Goal: Task Accomplishment & Management: Use online tool/utility

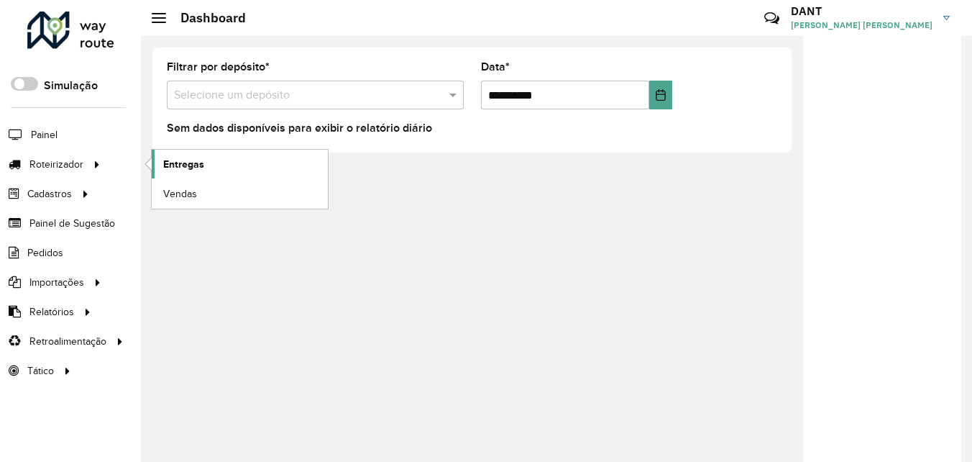
click at [166, 164] on span "Entregas" at bounding box center [183, 164] width 41 height 15
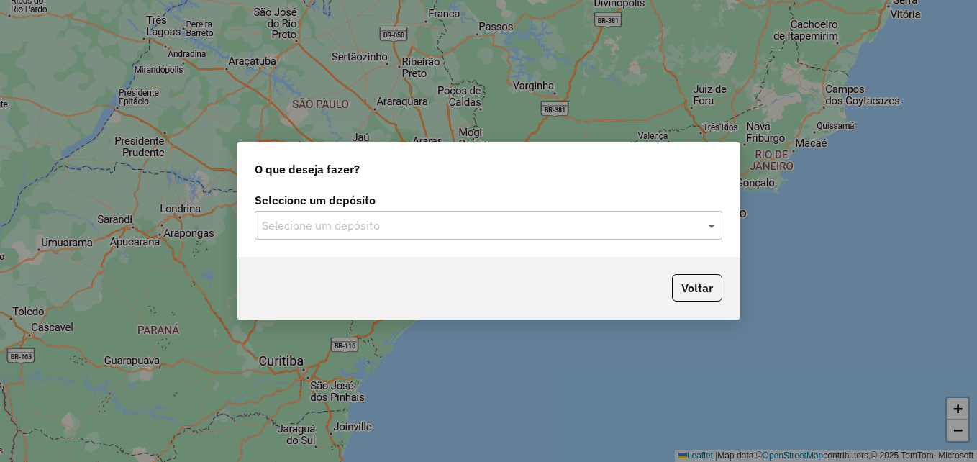
click at [704, 229] on span at bounding box center [713, 224] width 18 height 17
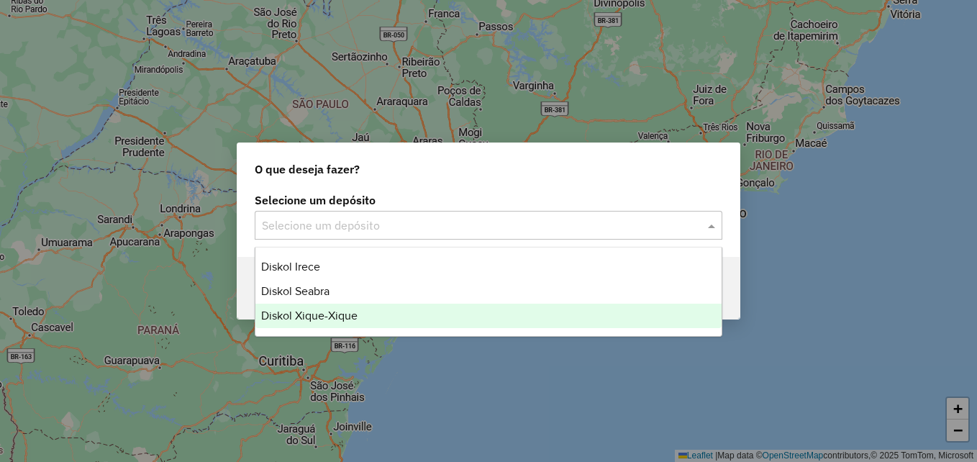
click at [438, 319] on div "Diskol Xique-Xique" at bounding box center [488, 315] width 466 height 24
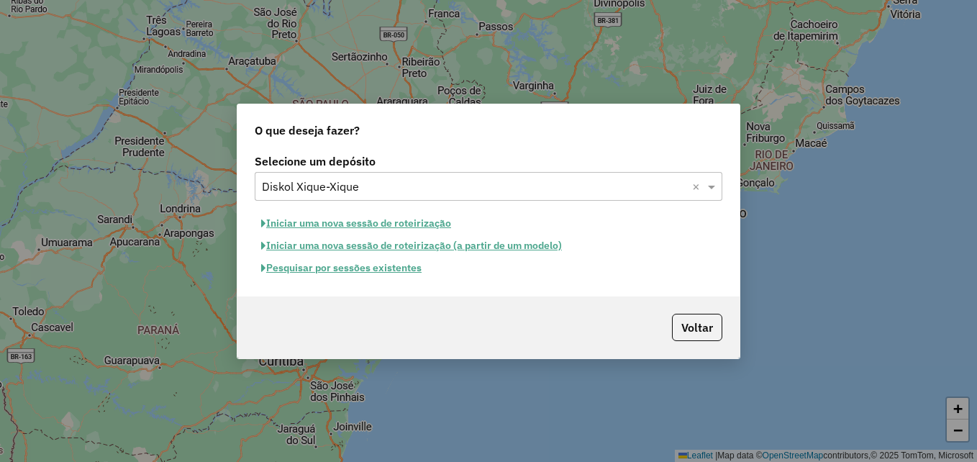
click at [376, 273] on button "Pesquisar por sessões existentes" at bounding box center [341, 268] width 173 height 22
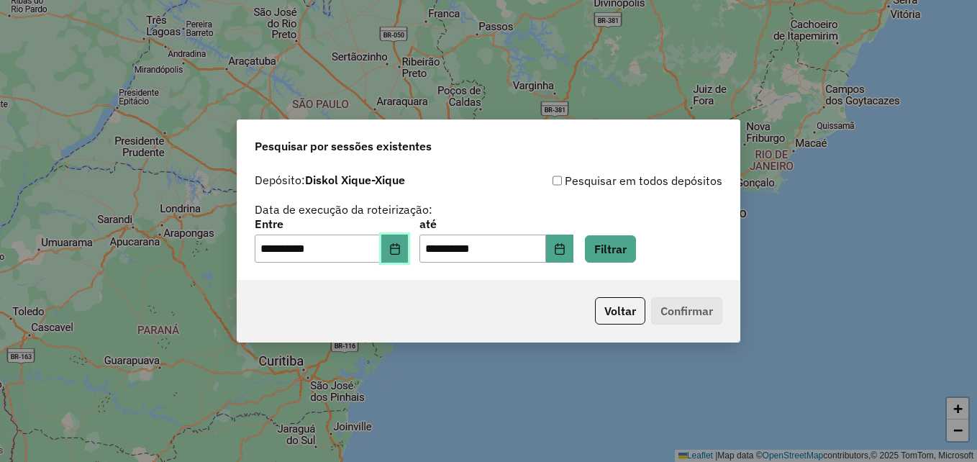
click at [401, 253] on icon "Choose Date" at bounding box center [395, 249] width 12 height 12
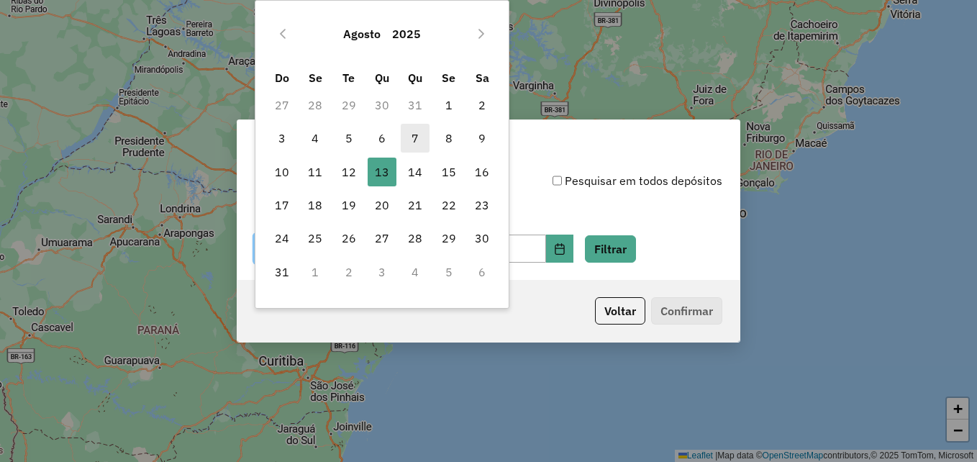
click at [420, 150] on span "7" at bounding box center [415, 138] width 29 height 29
type input "**********"
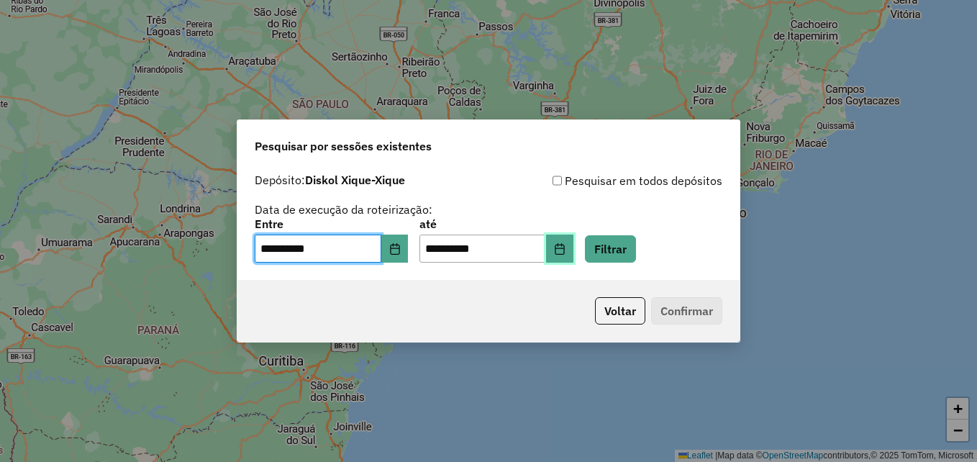
click at [573, 257] on button "Choose Date" at bounding box center [559, 248] width 27 height 29
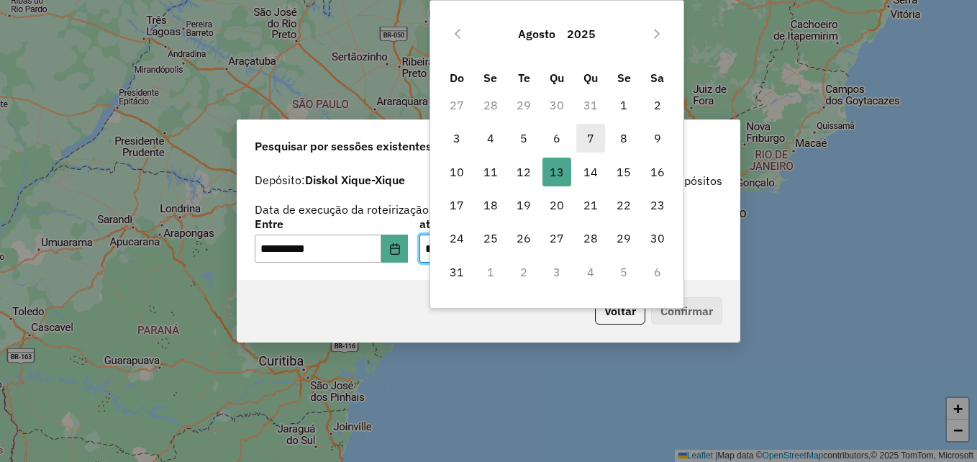
click at [589, 140] on span "7" at bounding box center [590, 138] width 29 height 29
type input "**********"
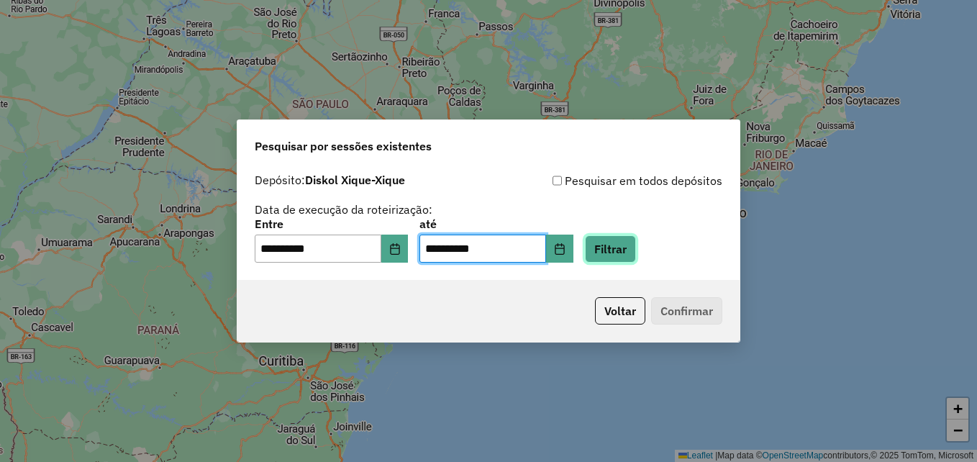
click at [636, 243] on button "Filtrar" at bounding box center [610, 248] width 51 height 27
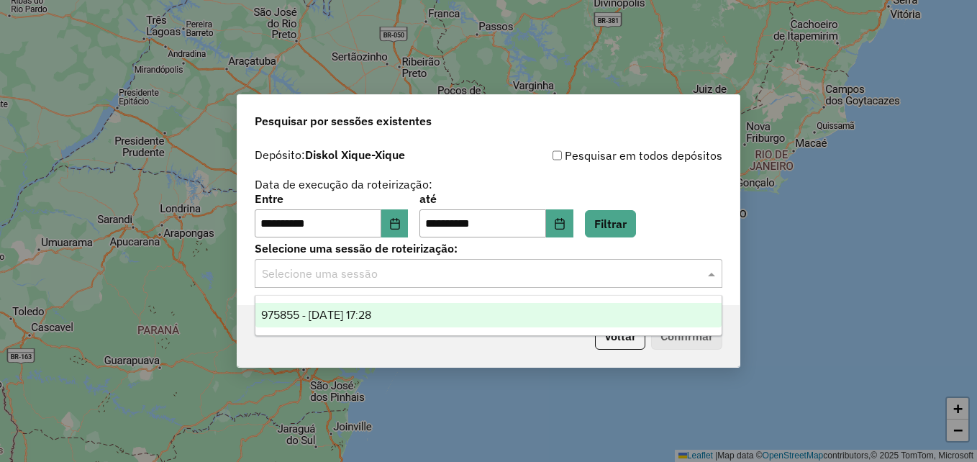
click at [708, 277] on span at bounding box center [713, 273] width 18 height 17
click at [575, 314] on div "975855 - 07/08/2025 17:28" at bounding box center [488, 315] width 466 height 24
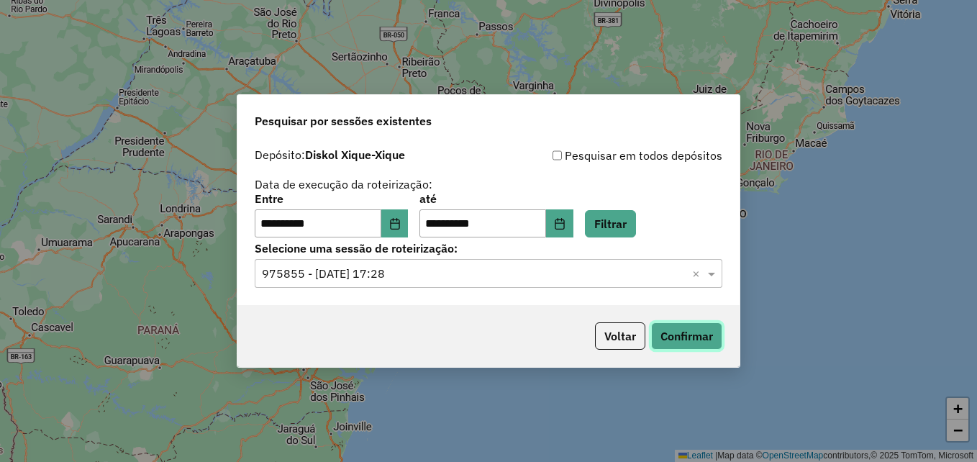
click at [684, 342] on button "Confirmar" at bounding box center [686, 335] width 71 height 27
click at [404, 229] on button "Choose Date" at bounding box center [394, 223] width 27 height 29
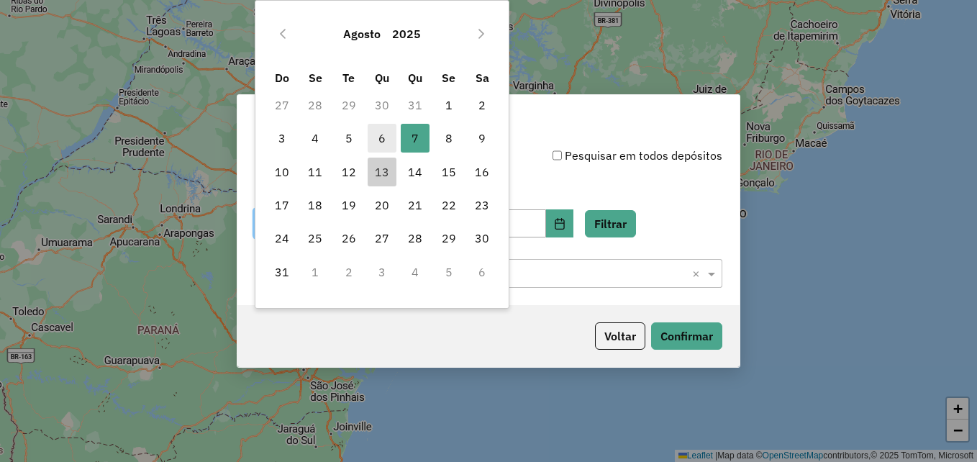
click at [383, 139] on span "6" at bounding box center [381, 138] width 29 height 29
type input "**********"
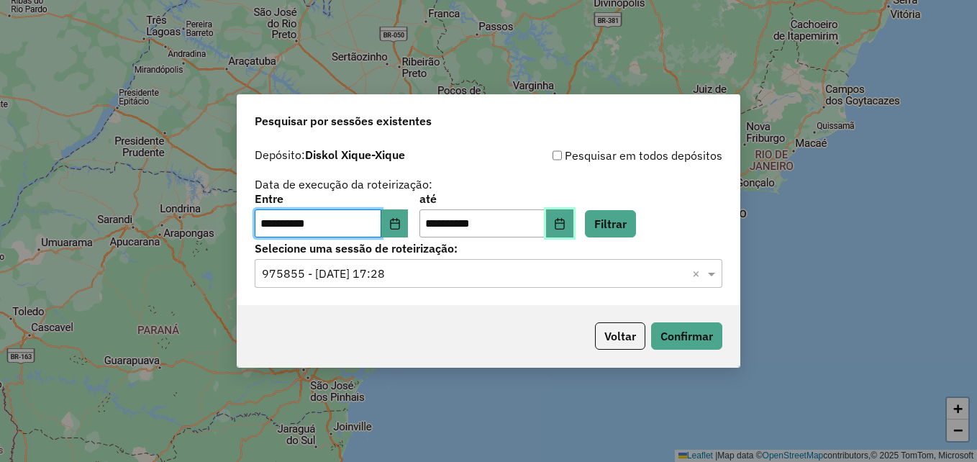
click at [565, 228] on icon "Choose Date" at bounding box center [560, 224] width 12 height 12
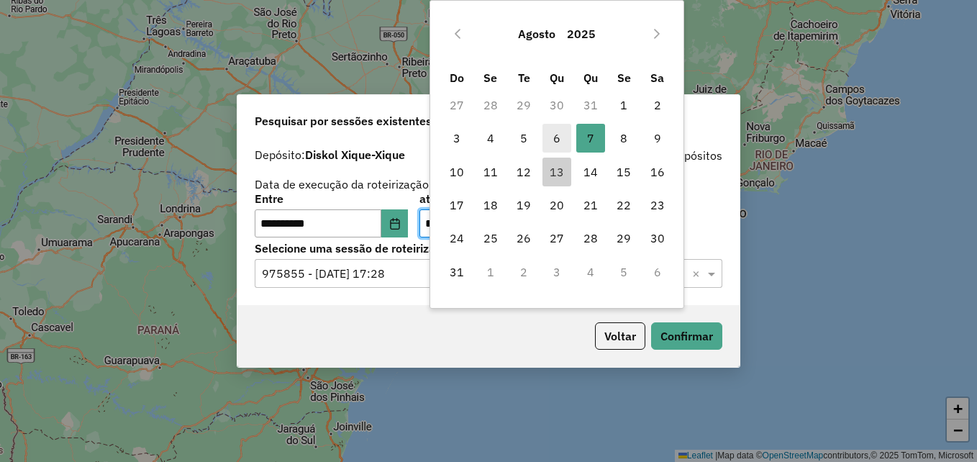
click at [559, 143] on span "6" at bounding box center [556, 138] width 29 height 29
type input "**********"
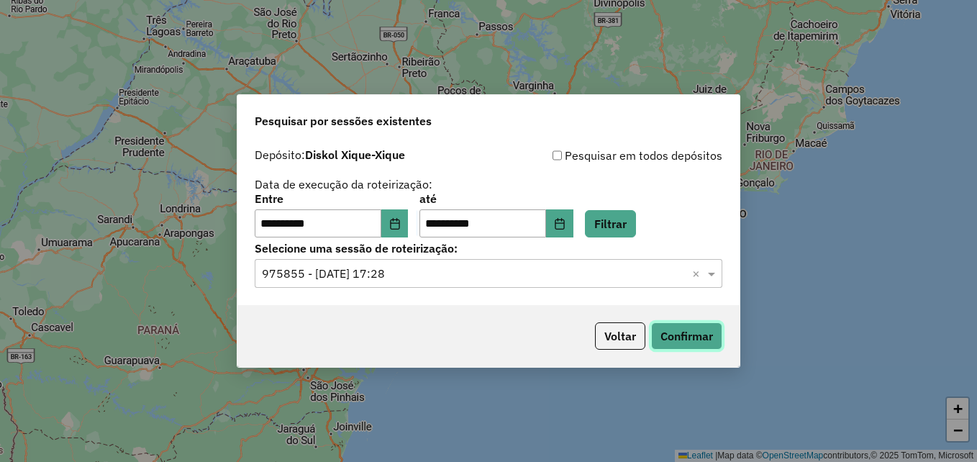
click at [681, 339] on button "Confirmar" at bounding box center [686, 335] width 71 height 27
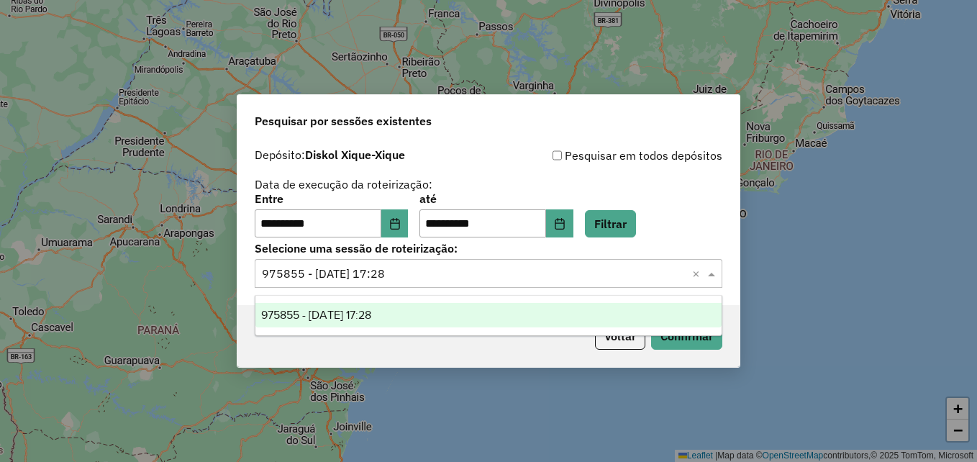
click at [613, 271] on input "text" at bounding box center [474, 273] width 424 height 17
click at [501, 319] on div "975855 - 07/08/2025 17:28" at bounding box center [488, 315] width 466 height 24
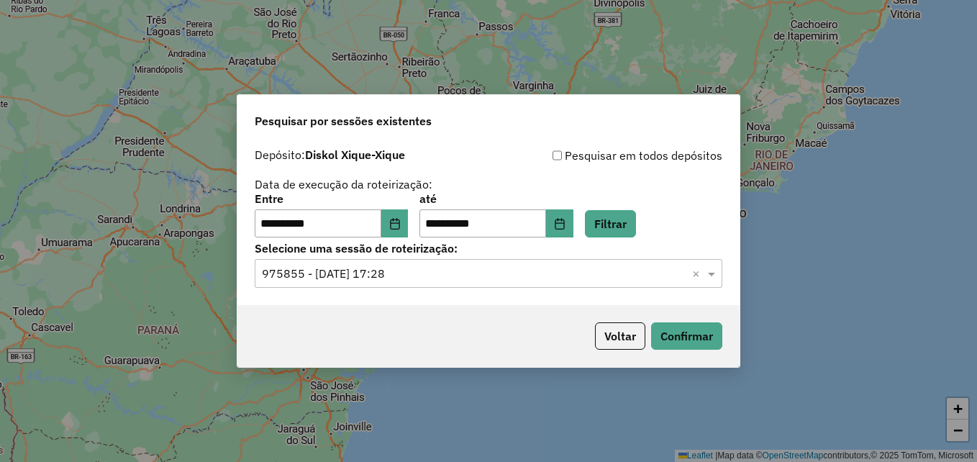
click at [522, 311] on div "Voltar Confirmar" at bounding box center [488, 336] width 502 height 62
click at [665, 337] on button "Confirmar" at bounding box center [686, 335] width 71 height 27
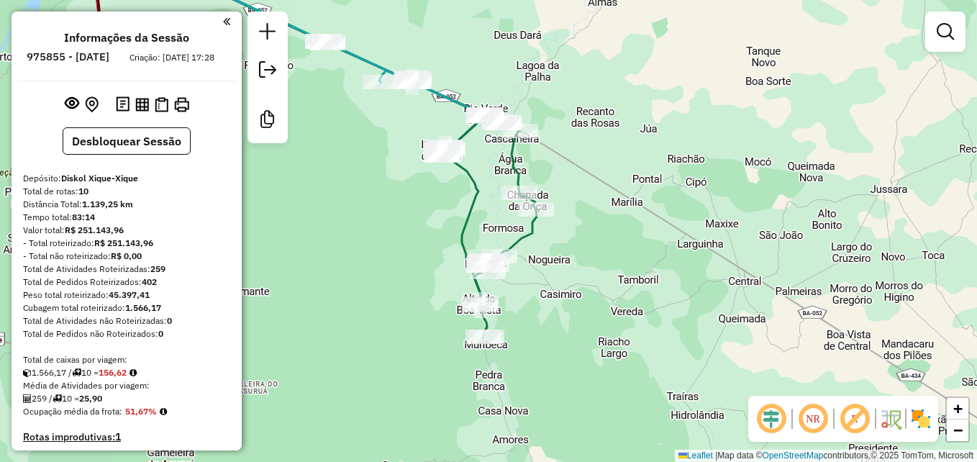
drag, startPoint x: 736, startPoint y: 359, endPoint x: 582, endPoint y: 192, distance: 227.5
click at [582, 192] on div "Janela de atendimento Grade de atendimento Capacidade Transportadoras Veículos …" at bounding box center [488, 231] width 977 height 462
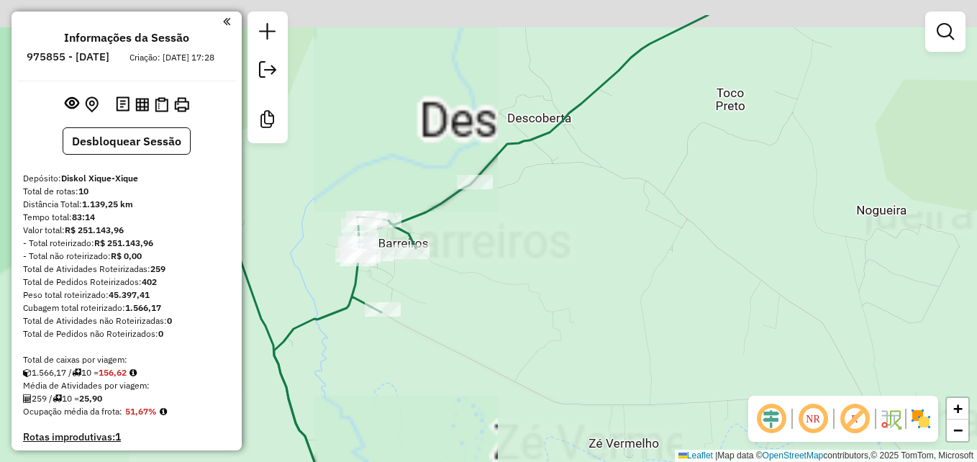
drag, startPoint x: 403, startPoint y: 250, endPoint x: 677, endPoint y: 311, distance: 280.9
click at [677, 311] on div "Janela de atendimento Grade de atendimento Capacidade Transportadoras Veículos …" at bounding box center [488, 231] width 977 height 462
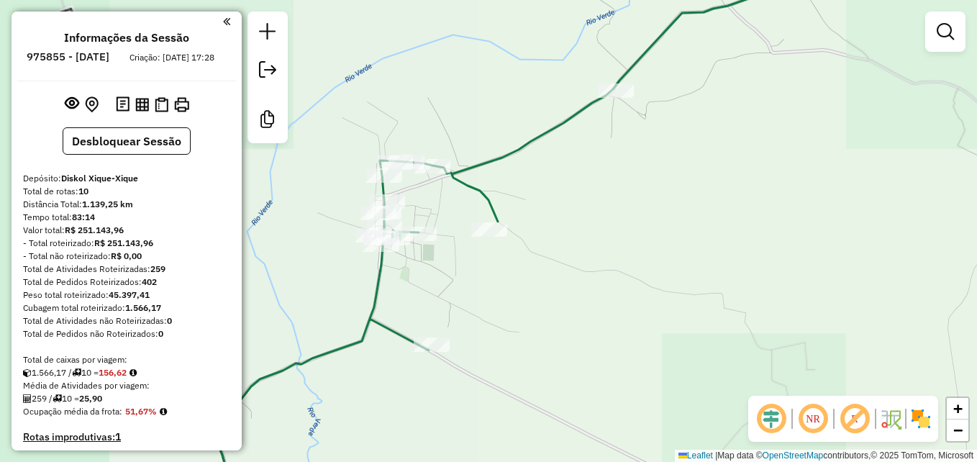
drag, startPoint x: 483, startPoint y: 290, endPoint x: 741, endPoint y: 327, distance: 260.9
click at [736, 327] on div "Janela de atendimento Grade de atendimento Capacidade Transportadoras Veículos …" at bounding box center [488, 231] width 977 height 462
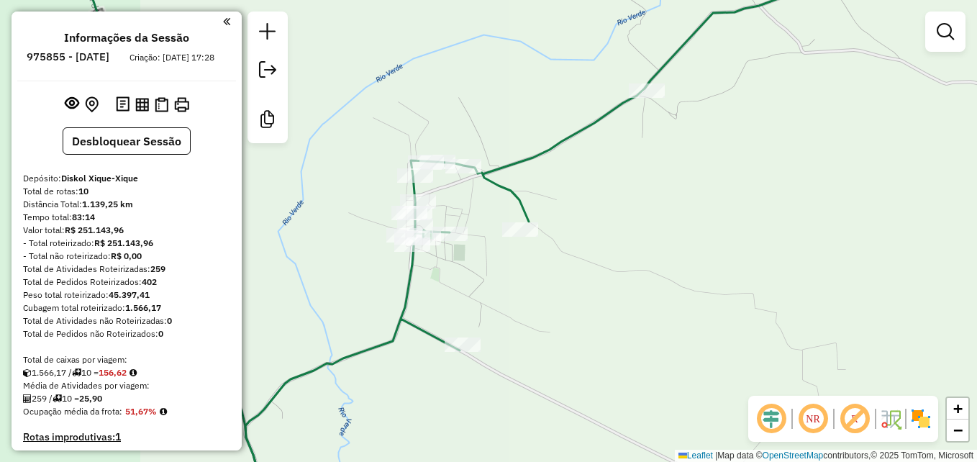
drag, startPoint x: 743, startPoint y: 327, endPoint x: 797, endPoint y: 337, distance: 54.9
click at [797, 337] on div "Janela de atendimento Grade de atendimento Capacidade Transportadoras Veículos …" at bounding box center [488, 231] width 977 height 462
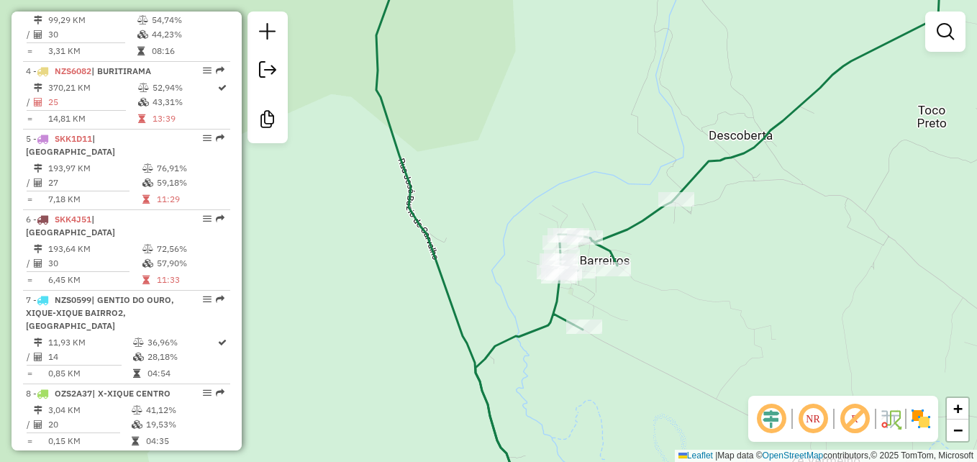
scroll to position [919, 0]
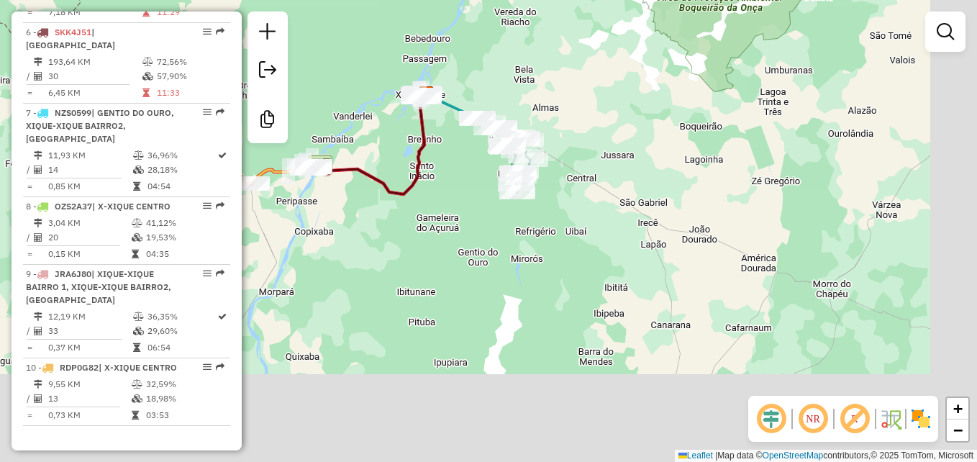
drag, startPoint x: 719, startPoint y: 373, endPoint x: 552, endPoint y: 182, distance: 253.8
click at [552, 182] on div "Janela de atendimento Grade de atendimento Capacidade Transportadoras Veículos …" at bounding box center [488, 231] width 977 height 462
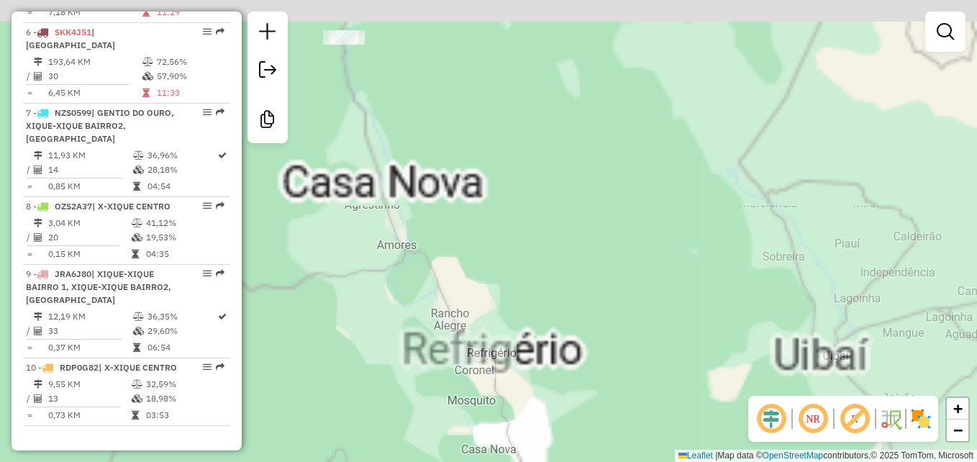
drag, startPoint x: 632, startPoint y: 383, endPoint x: 676, endPoint y: 449, distance: 79.4
click at [680, 460] on div "Rota 2 - Placa OZM0153 763 - BAR DA DONA RAIMUNDA Rota 2 - Placa OZM0153 5665 -…" at bounding box center [488, 231] width 977 height 462
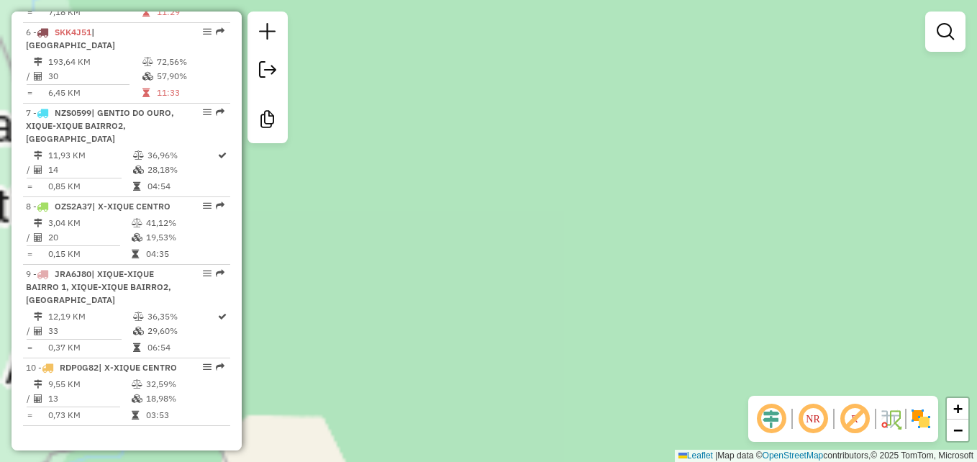
drag, startPoint x: 495, startPoint y: 194, endPoint x: 736, endPoint y: 350, distance: 286.7
click at [736, 383] on div "Rota 2 - Placa OZM0153 763 - BAR DA DONA RAIMUNDA Rota 2 - Placa OZM0153 5665 -…" at bounding box center [488, 231] width 977 height 462
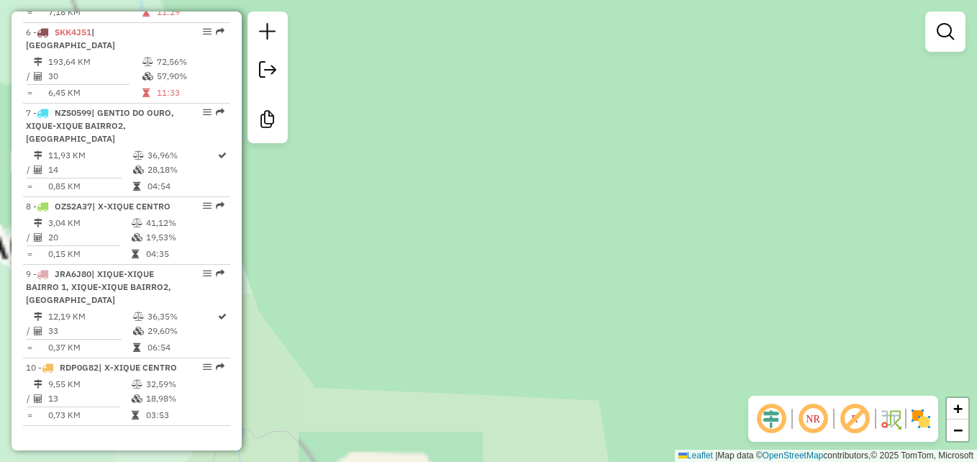
drag, startPoint x: 484, startPoint y: 203, endPoint x: 731, endPoint y: 313, distance: 270.8
click at [710, 313] on div "Rota 2 - Placa OZM0153 763 - BAR DA DONA RAIMUNDA Rota 2 - Placa OZM0153 5665 -…" at bounding box center [488, 231] width 977 height 462
click at [715, 313] on div "Rota 2 - Placa OZM0153 763 - BAR DA DONA RAIMUNDA Rota 2 - Placa OZM0153 5665 -…" at bounding box center [488, 231] width 977 height 462
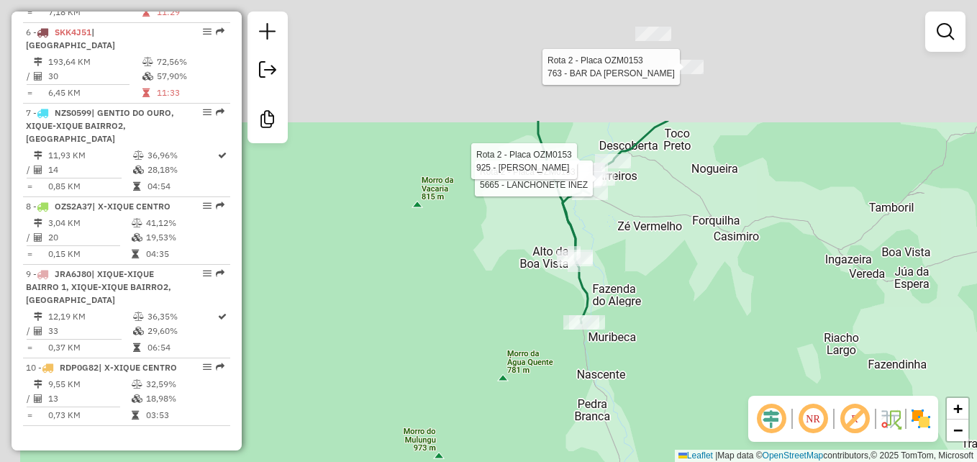
drag, startPoint x: 742, startPoint y: 155, endPoint x: 721, endPoint y: 324, distance: 171.0
click at [721, 324] on div "Rota 2 - Placa OZM0153 763 - BAR DA DONA RAIMUNDA Rota 2 - Placa OZM0153 5665 -…" at bounding box center [488, 231] width 977 height 462
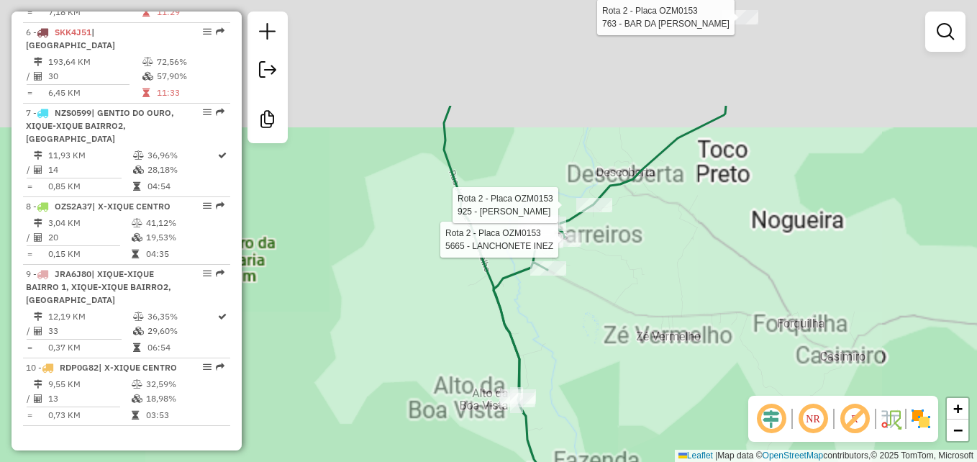
drag, startPoint x: 559, startPoint y: 250, endPoint x: 597, endPoint y: 379, distance: 134.3
click at [597, 379] on div "Rota 2 - Placa OZM0153 763 - BAR DA DONA RAIMUNDA Rota 2 - Placa OZM0153 5665 -…" at bounding box center [488, 231] width 977 height 462
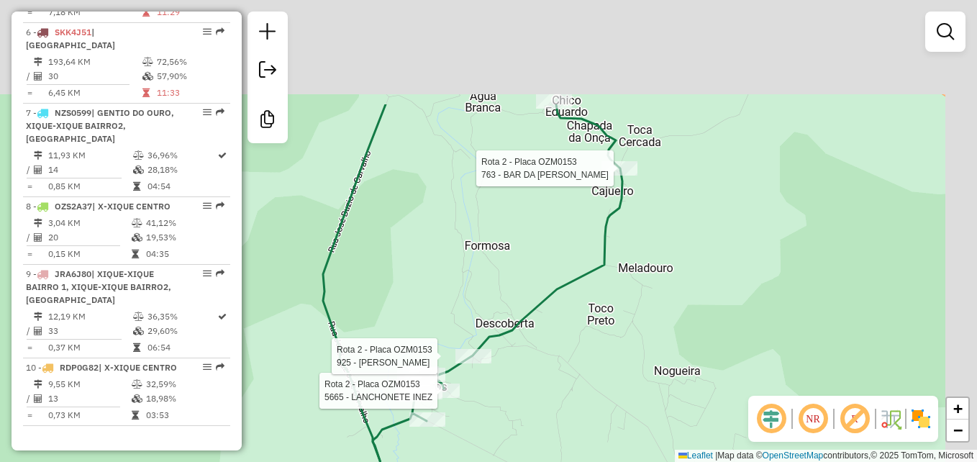
drag, startPoint x: 739, startPoint y: 263, endPoint x: 633, endPoint y: 404, distance: 176.6
click at [633, 404] on div "Rota 2 - Placa OZM0153 763 - BAR DA DONA RAIMUNDA Rota 2 - Placa OZM0153 5665 -…" at bounding box center [488, 231] width 977 height 462
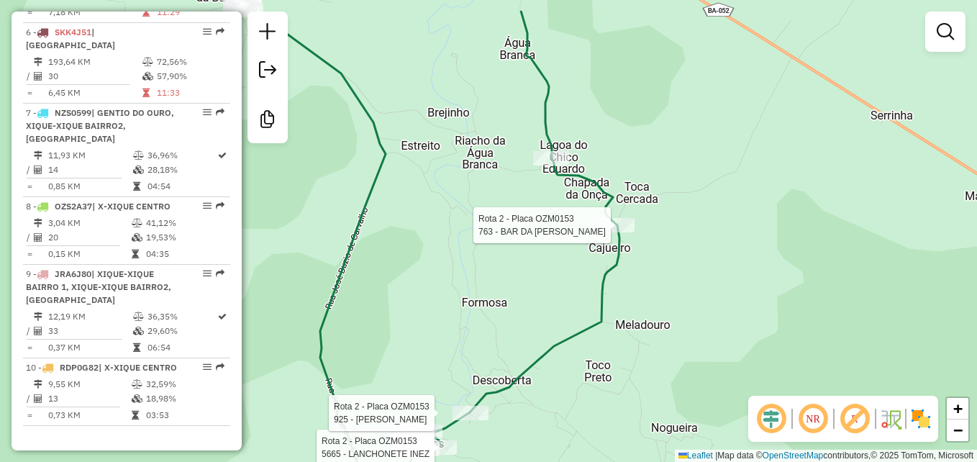
drag, startPoint x: 729, startPoint y: 222, endPoint x: 744, endPoint y: 351, distance: 130.4
click at [745, 351] on div "Rota 2 - Placa OZM0153 763 - BAR DA DONA RAIMUNDA Rota 2 - Placa OZM0153 5665 -…" at bounding box center [488, 231] width 977 height 462
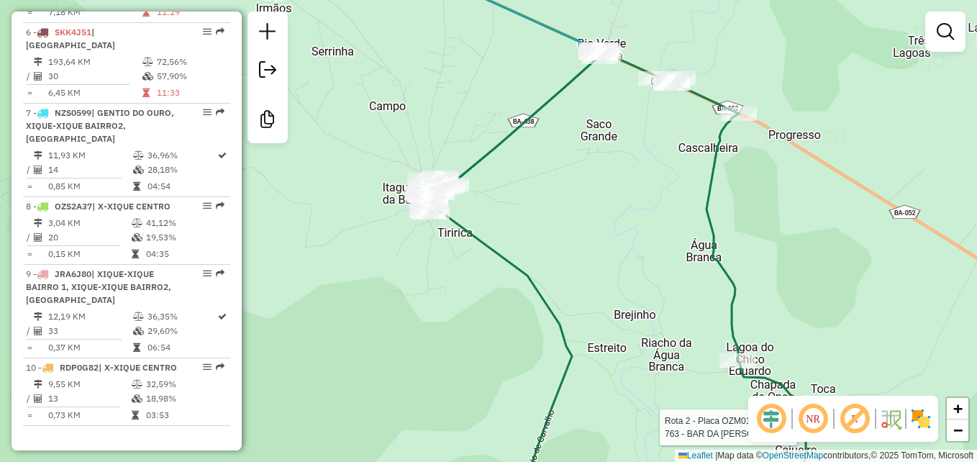
drag, startPoint x: 513, startPoint y: 206, endPoint x: 649, endPoint y: 271, distance: 151.2
click at [648, 271] on div "Rota 2 - Placa OZM0153 763 - BAR DA DONA RAIMUNDA Rota 2 - Placa OZM0153 5665 -…" at bounding box center [488, 231] width 977 height 462
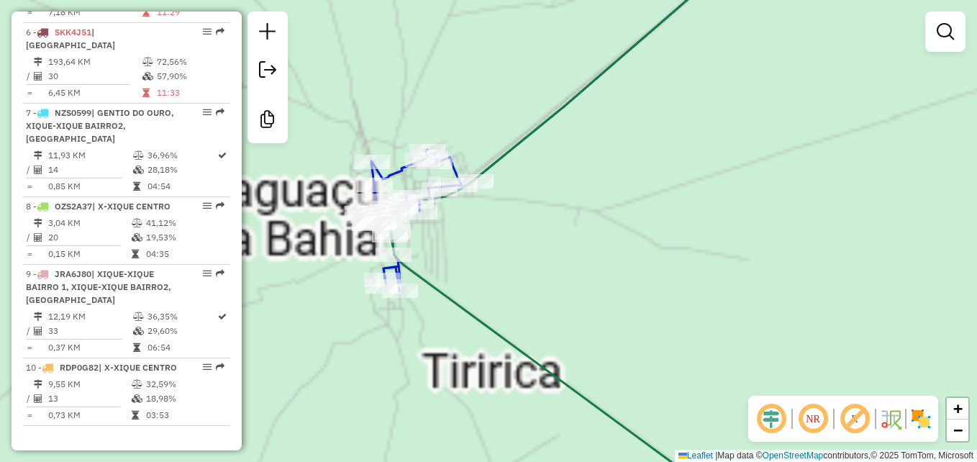
drag, startPoint x: 562, startPoint y: 254, endPoint x: 697, endPoint y: 254, distance: 135.2
click at [697, 254] on div "Rota 2 - Placa OZM0153 763 - BAR DA DONA RAIMUNDA Rota 2 - Placa OZM0153 5665 -…" at bounding box center [488, 231] width 977 height 462
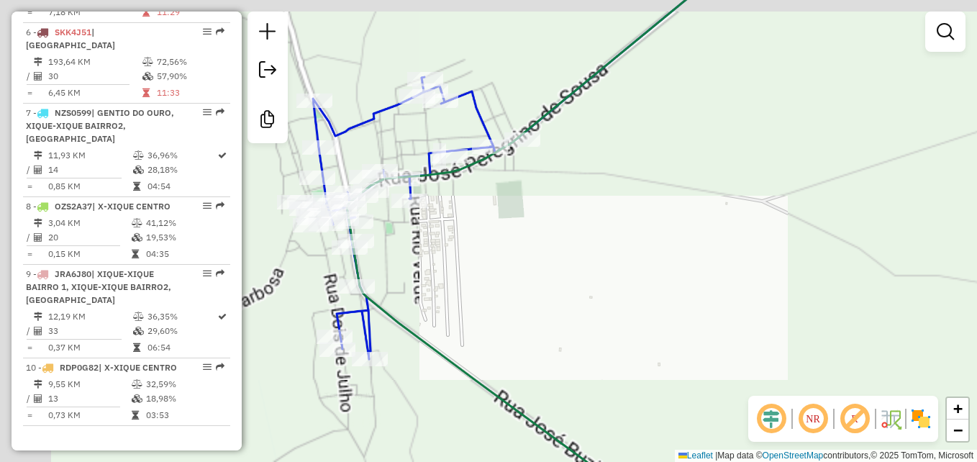
drag, startPoint x: 529, startPoint y: 237, endPoint x: 719, endPoint y: 295, distance: 199.1
click at [719, 295] on div "Rota 2 - Placa OZM0153 763 - BAR DA DONA RAIMUNDA Rota 2 - Placa OZM0153 5665 -…" at bounding box center [488, 231] width 977 height 462
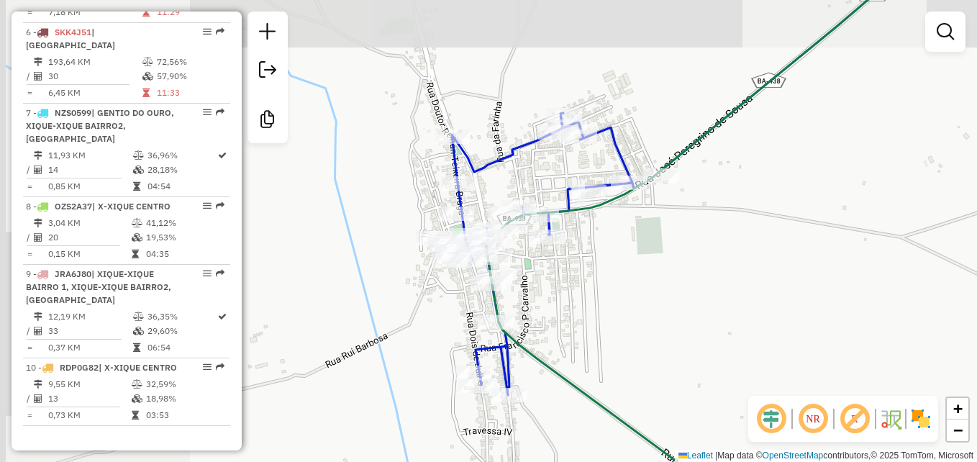
drag, startPoint x: 649, startPoint y: 278, endPoint x: 708, endPoint y: 293, distance: 60.9
click at [708, 293] on div "Rota 2 - Placa OZM0153 763 - BAR DA DONA RAIMUNDA Rota 2 - Placa OZM0153 5665 -…" at bounding box center [488, 231] width 977 height 462
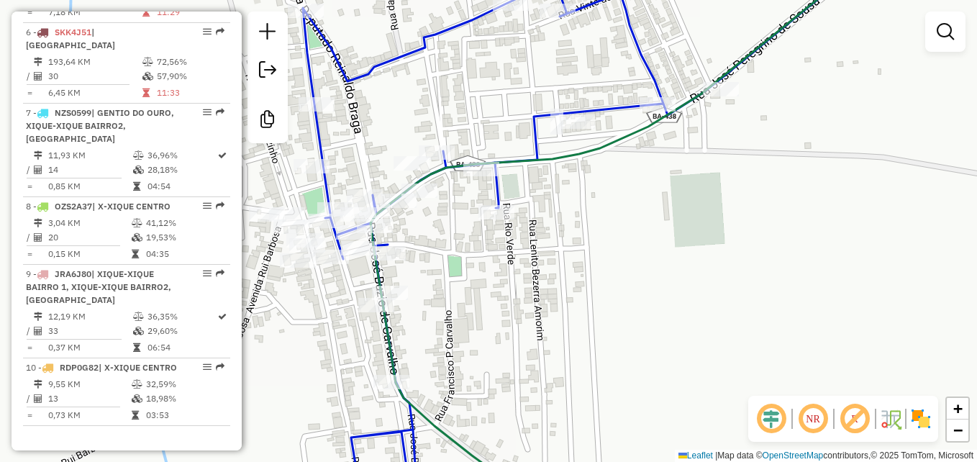
drag, startPoint x: 327, startPoint y: 134, endPoint x: 385, endPoint y: 149, distance: 60.2
click at [385, 149] on div "Rota 2 - Placa OZM0153 763 - BAR DA DONA RAIMUNDA Rota 2 - Placa OZM0153 5665 -…" at bounding box center [488, 231] width 977 height 462
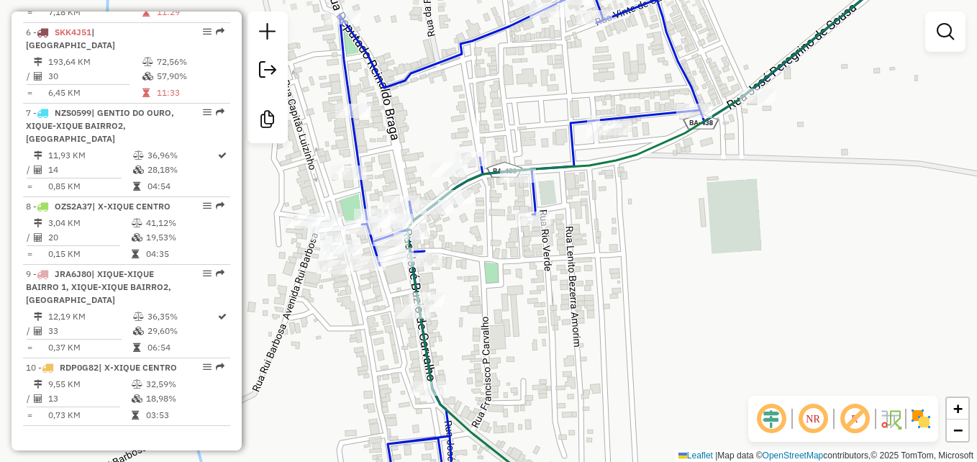
click at [357, 156] on icon at bounding box center [545, 239] width 413 height 537
select select "**********"
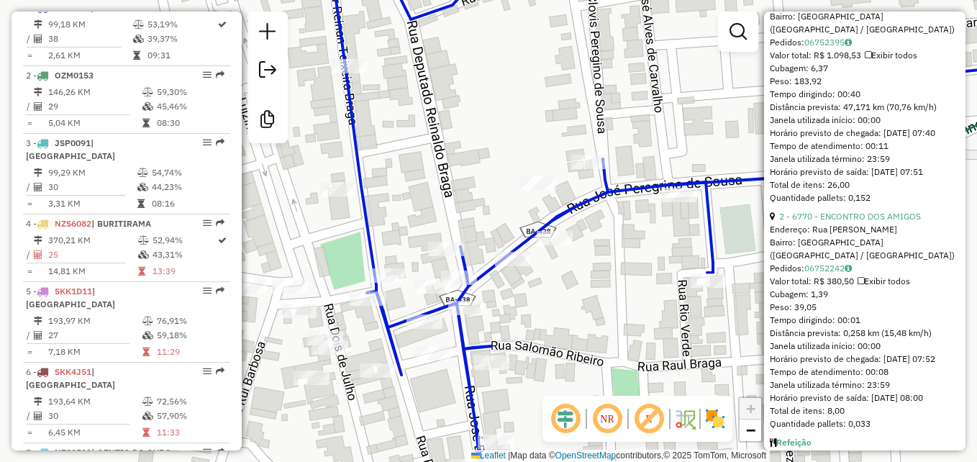
scroll to position [503, 0]
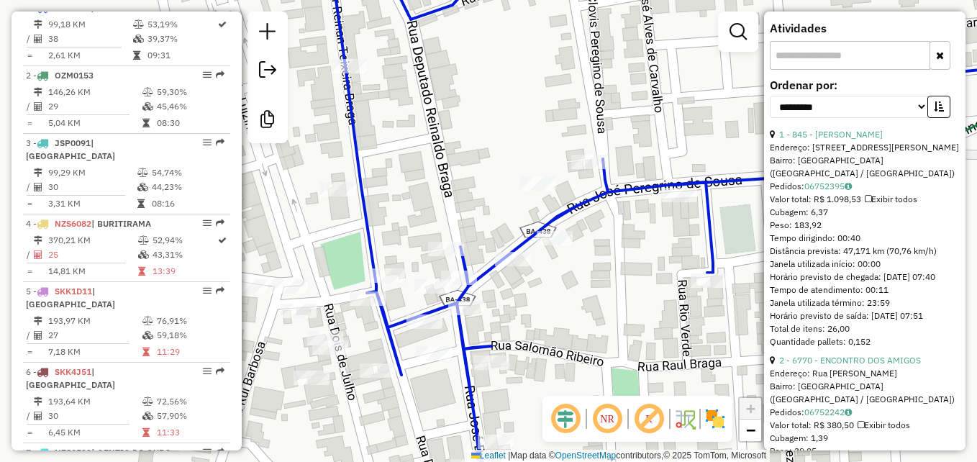
click at [575, 208] on icon at bounding box center [701, 231] width 745 height 554
click at [574, 207] on icon at bounding box center [701, 231] width 745 height 554
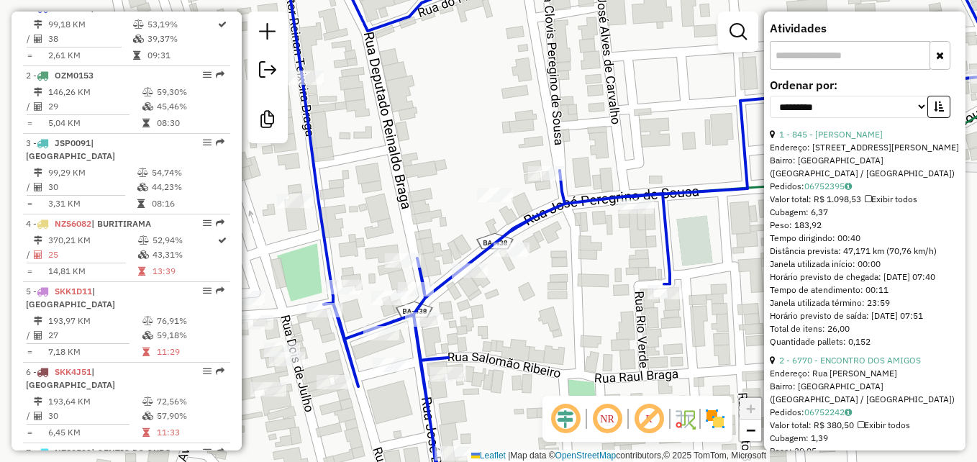
click at [581, 204] on icon at bounding box center [680, 231] width 790 height 554
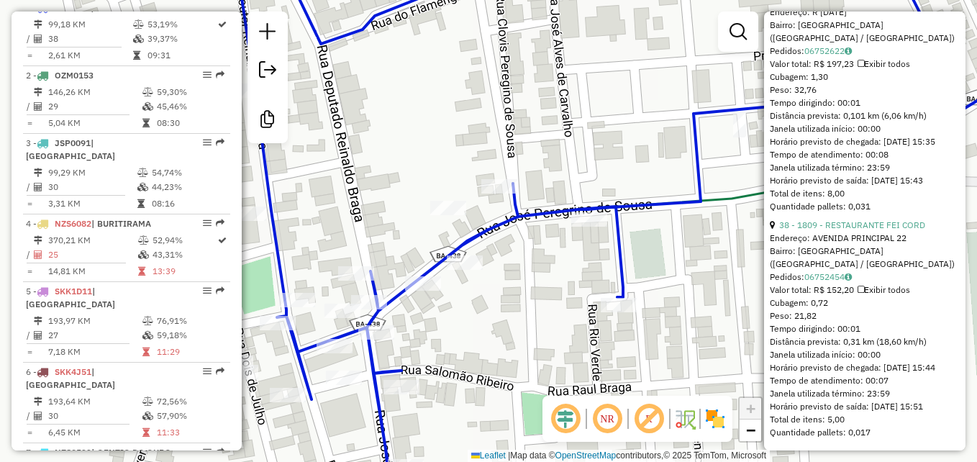
scroll to position [9020, 0]
click at [689, 295] on div "Janela de atendimento Grade de atendimento Capacidade Transportadoras Veículos …" at bounding box center [488, 231] width 977 height 462
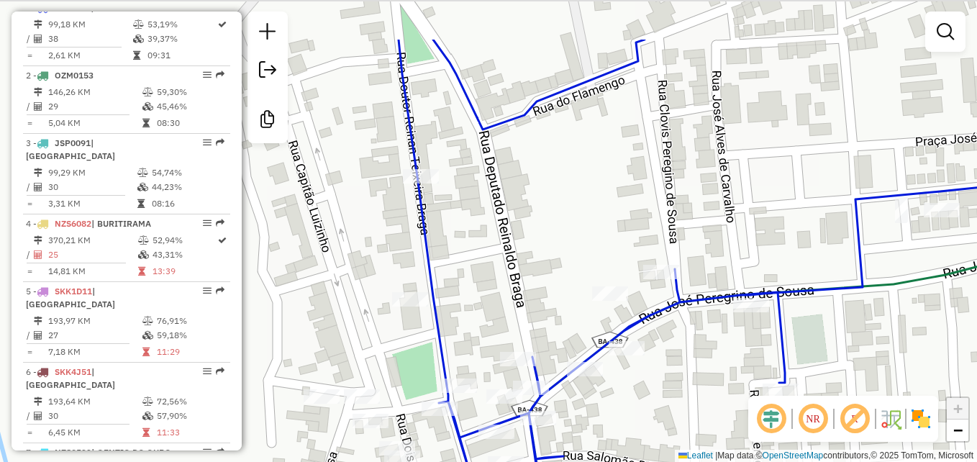
drag, startPoint x: 854, startPoint y: 288, endPoint x: 835, endPoint y: 337, distance: 51.7
click at [842, 338] on div "Janela de atendimento Grade de atendimento Capacidade Transportadoras Veículos …" at bounding box center [488, 231] width 977 height 462
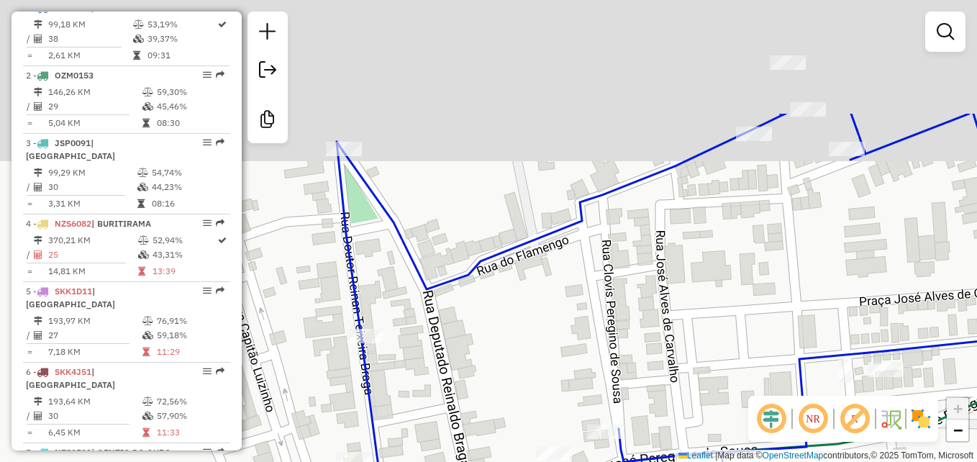
drag, startPoint x: 816, startPoint y: 240, endPoint x: 772, endPoint y: 362, distance: 129.2
click at [772, 362] on div "Janela de atendimento Grade de atendimento Capacidade Transportadoras Veículos …" at bounding box center [488, 231] width 977 height 462
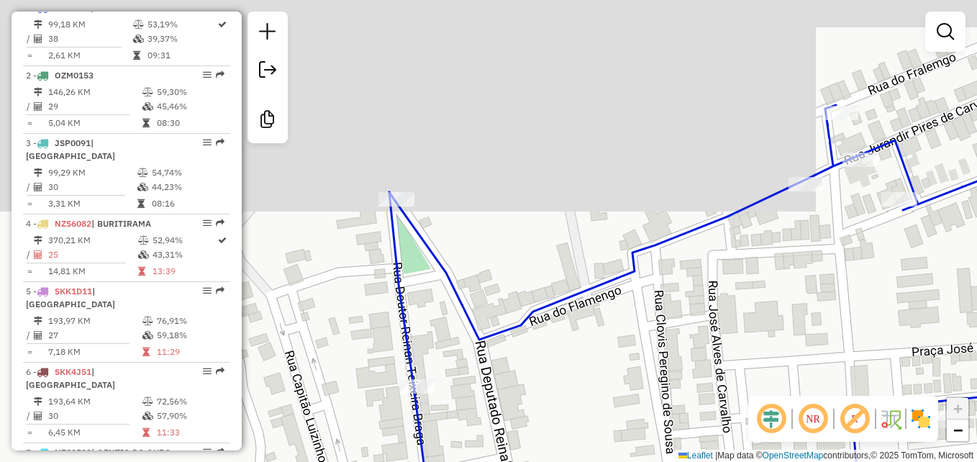
drag, startPoint x: 812, startPoint y: 324, endPoint x: 826, endPoint y: 331, distance: 16.1
click at [832, 336] on div "Janela de atendimento Grade de atendimento Capacidade Transportadoras Veículos …" at bounding box center [488, 231] width 977 height 462
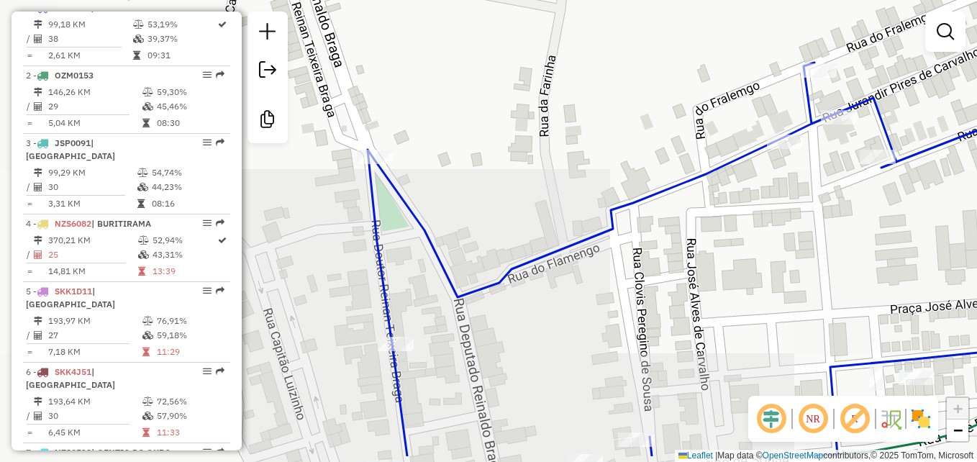
drag, startPoint x: 716, startPoint y: 350, endPoint x: 675, endPoint y: 298, distance: 66.0
click at [675, 298] on div "Janela de atendimento Grade de atendimento Capacidade Transportadoras Veículos …" at bounding box center [488, 231] width 977 height 462
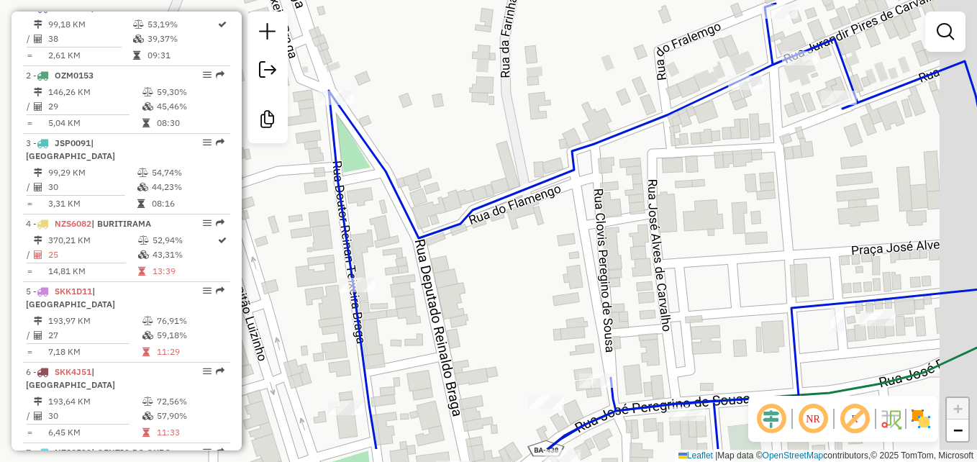
drag, startPoint x: 836, startPoint y: 350, endPoint x: 741, endPoint y: 247, distance: 140.4
click at [741, 247] on icon at bounding box center [682, 226] width 707 height 445
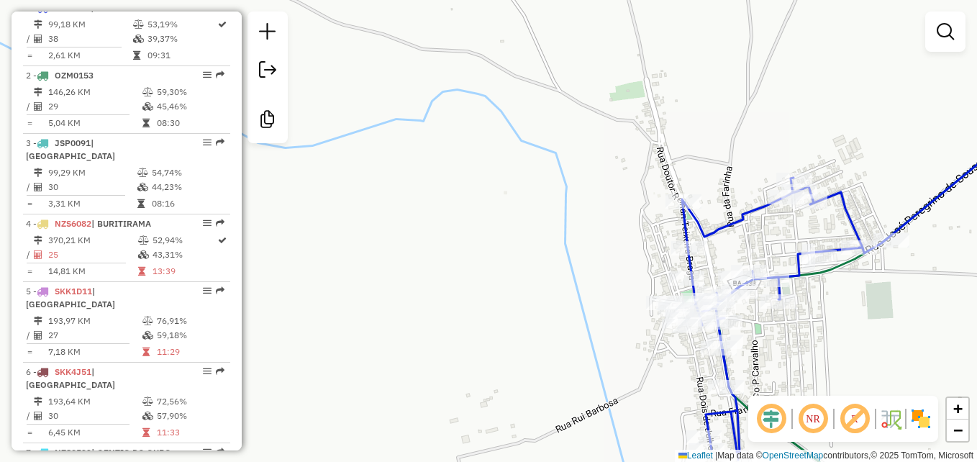
drag, startPoint x: 850, startPoint y: 316, endPoint x: 691, endPoint y: 198, distance: 197.5
click at [691, 198] on div "Rota 1 - Placa SJT3C10 1345 - BAR DO NEGO Janela de atendimento Grade de atendi…" at bounding box center [488, 231] width 977 height 462
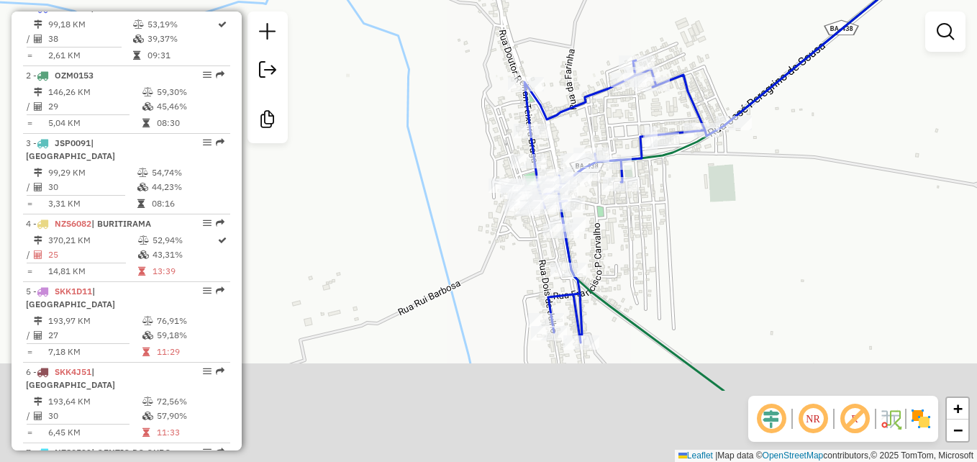
click at [691, 198] on div "Janela de atendimento Grade de atendimento Capacidade Transportadoras Veículos …" at bounding box center [488, 231] width 977 height 462
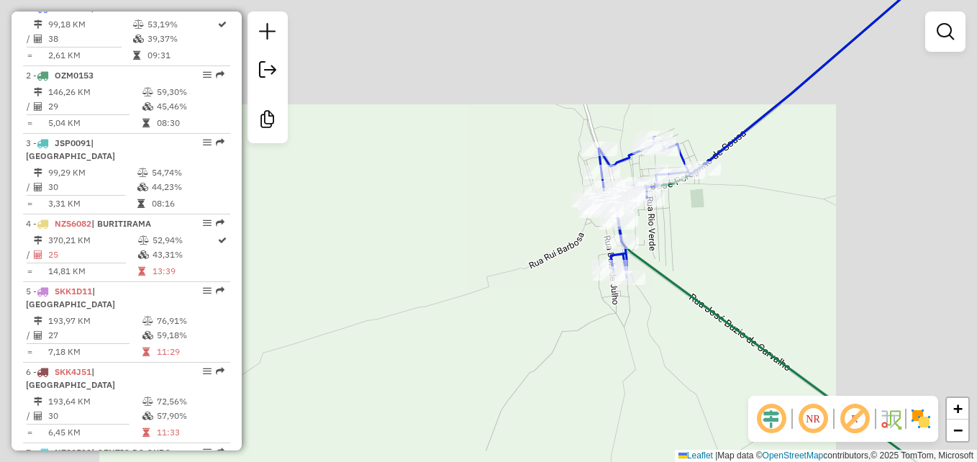
drag, startPoint x: 731, startPoint y: 232, endPoint x: 668, endPoint y: 280, distance: 78.5
click at [668, 280] on div "Janela de atendimento Grade de atendimento Capacidade Transportadoras Veículos …" at bounding box center [488, 231] width 977 height 462
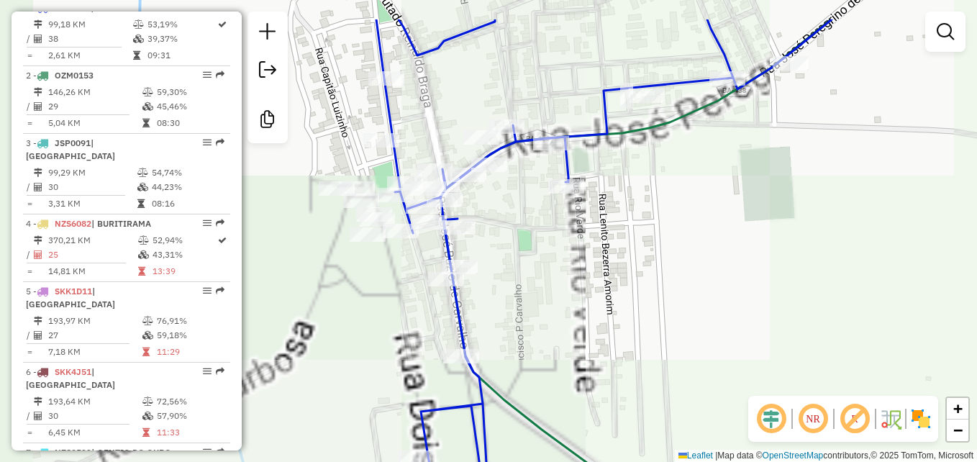
drag, startPoint x: 586, startPoint y: 257, endPoint x: 794, endPoint y: 316, distance: 216.0
click at [794, 320] on div "Janela de atendimento Grade de atendimento Capacidade Transportadoras Veículos …" at bounding box center [488, 231] width 977 height 462
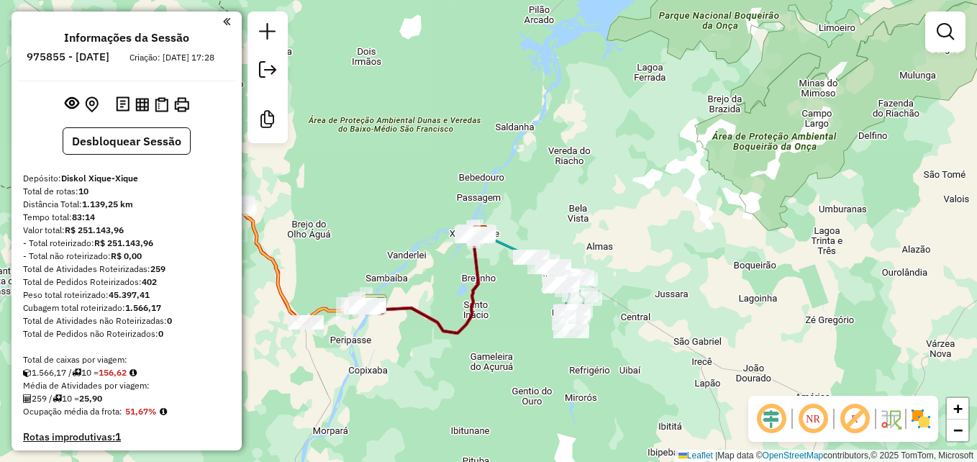
drag, startPoint x: 756, startPoint y: 351, endPoint x: 617, endPoint y: 319, distance: 142.5
click at [617, 319] on div "Janela de atendimento Grade de atendimento Capacidade Transportadoras Veículos …" at bounding box center [488, 231] width 977 height 462
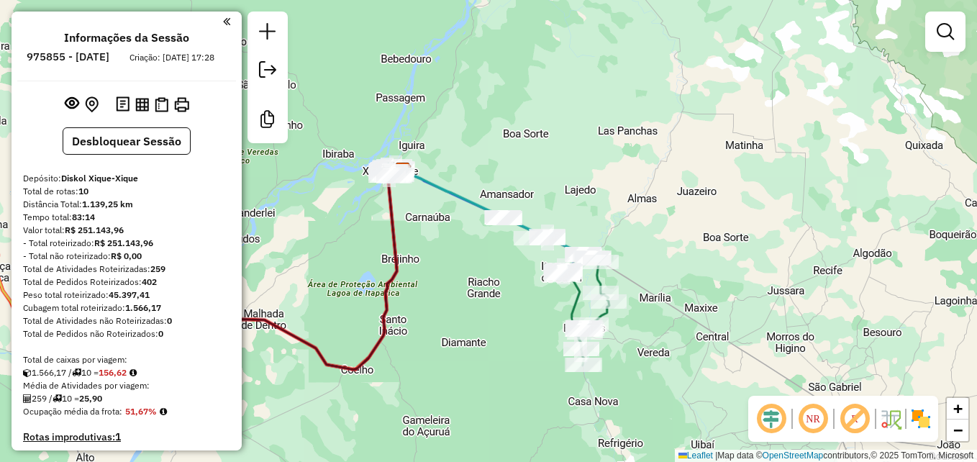
drag, startPoint x: 746, startPoint y: 318, endPoint x: 661, endPoint y: 258, distance: 104.3
click at [661, 258] on div "Janela de atendimento Grade de atendimento Capacidade Transportadoras Veículos …" at bounding box center [488, 231] width 977 height 462
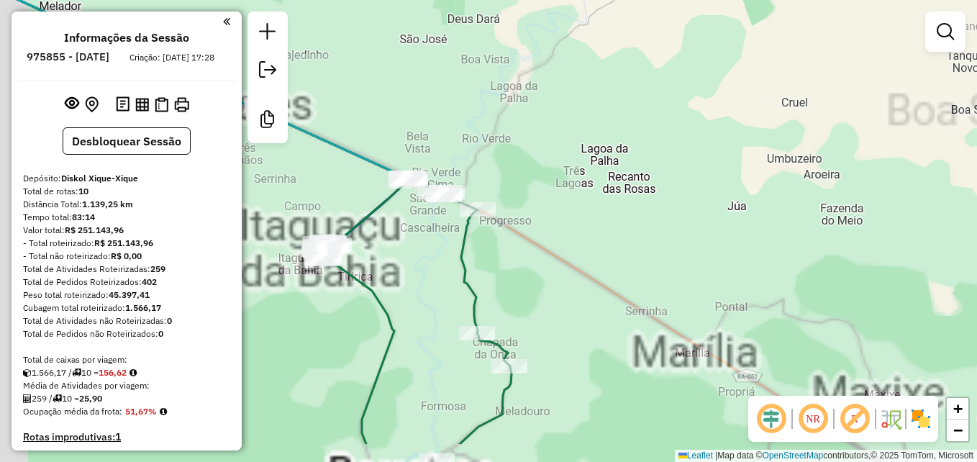
drag, startPoint x: 601, startPoint y: 303, endPoint x: 695, endPoint y: 221, distance: 125.4
click at [709, 217] on div "Janela de atendimento Grade de atendimento Capacidade Transportadoras Veículos …" at bounding box center [488, 231] width 977 height 462
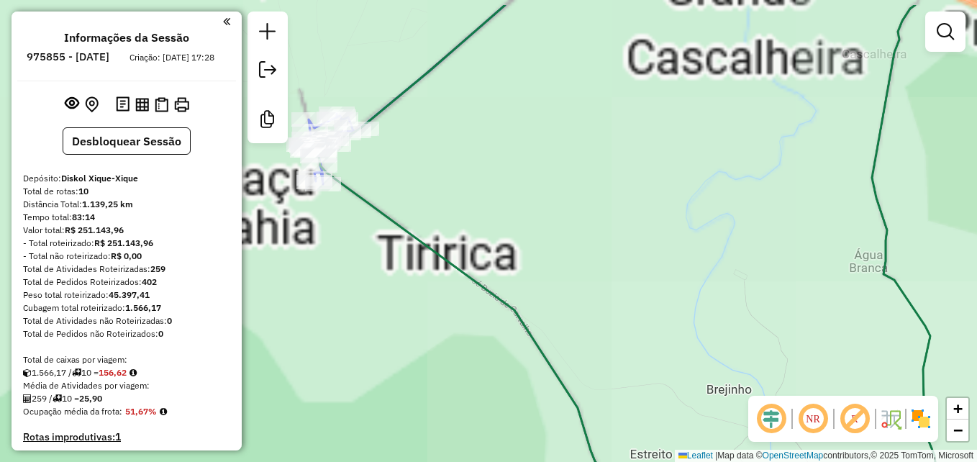
drag, startPoint x: 384, startPoint y: 236, endPoint x: 666, endPoint y: 293, distance: 287.7
click at [686, 293] on div "Janela de atendimento Grade de atendimento Capacidade Transportadoras Veículos …" at bounding box center [488, 231] width 977 height 462
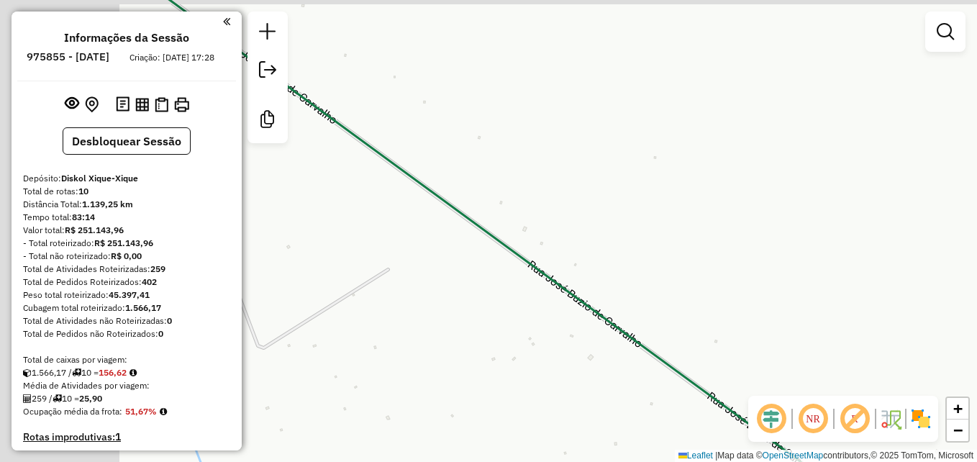
drag, startPoint x: 454, startPoint y: 218, endPoint x: 757, endPoint y: 276, distance: 309.0
click at [755, 276] on div "Janela de atendimento Grade de atendimento Capacidade Transportadoras Veículos …" at bounding box center [488, 231] width 977 height 462
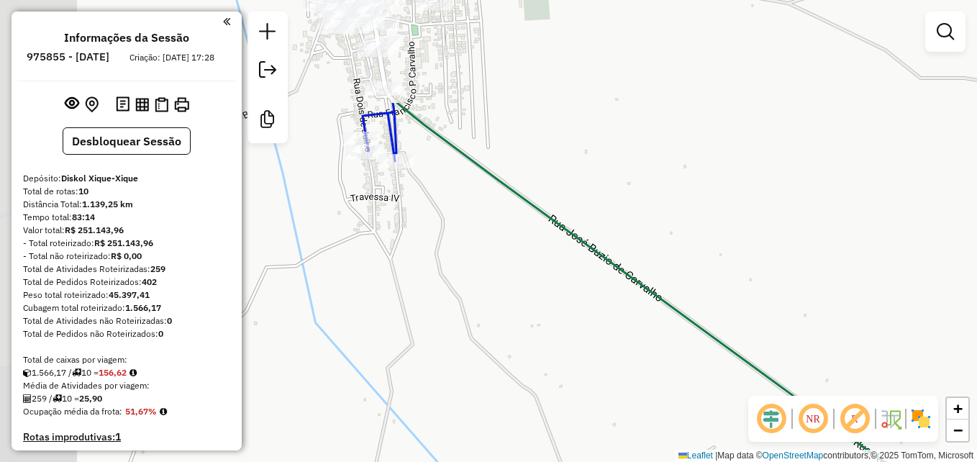
drag, startPoint x: 427, startPoint y: 185, endPoint x: 539, endPoint y: 269, distance: 139.7
click at [601, 316] on div "Janela de atendimento Grade de atendimento Capacidade Transportadoras Veículos …" at bounding box center [488, 231] width 977 height 462
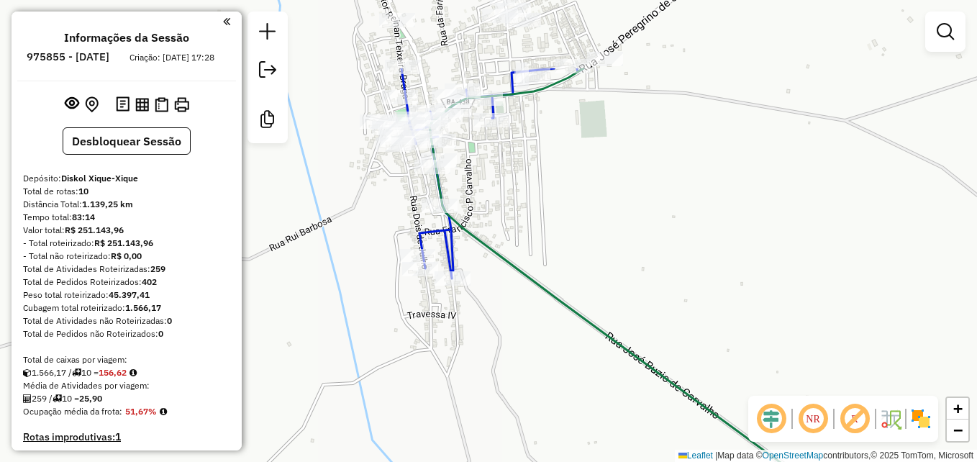
drag, startPoint x: 414, startPoint y: 187, endPoint x: 458, endPoint y: 307, distance: 128.1
click at [458, 307] on div "Janela de atendimento Grade de atendimento Capacidade Transportadoras Veículos …" at bounding box center [488, 231] width 977 height 462
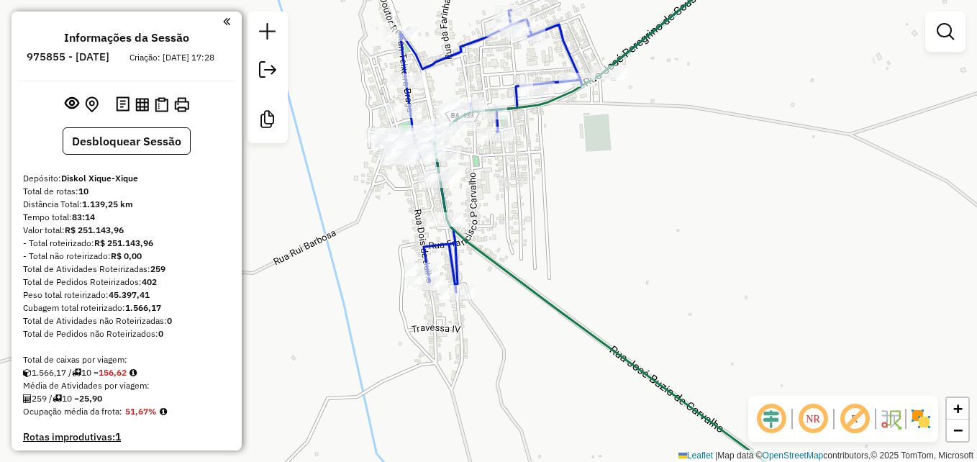
drag, startPoint x: 532, startPoint y: 212, endPoint x: 542, endPoint y: 247, distance: 36.6
click at [542, 247] on div "Janela de atendimento Grade de atendimento Capacidade Transportadoras Veículos …" at bounding box center [488, 231] width 977 height 462
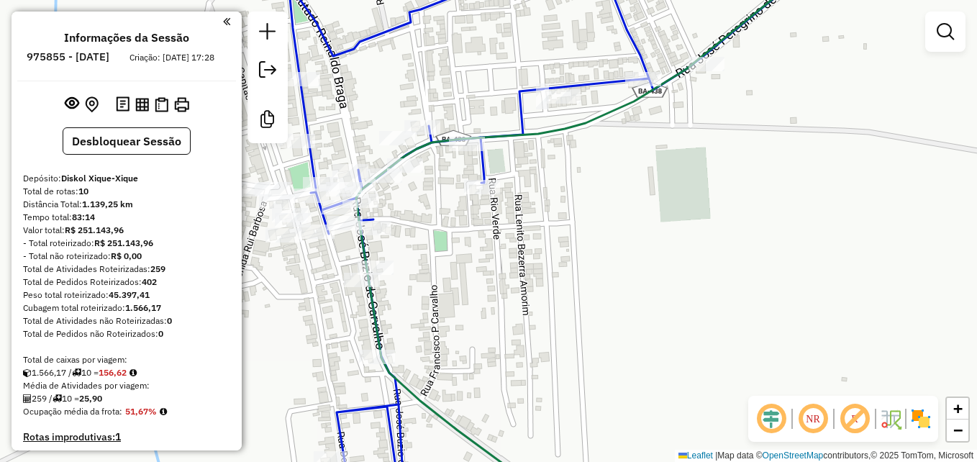
click at [521, 124] on icon at bounding box center [494, 228] width 413 height 548
select select "**********"
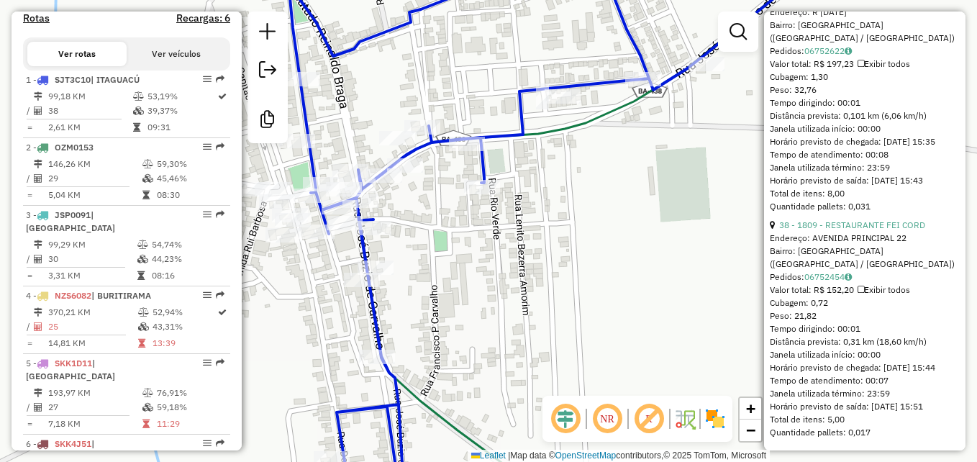
scroll to position [9020, 0]
click at [673, 321] on div "Janela de atendimento Grade de atendimento Capacidade Transportadoras Veículos …" at bounding box center [488, 231] width 977 height 462
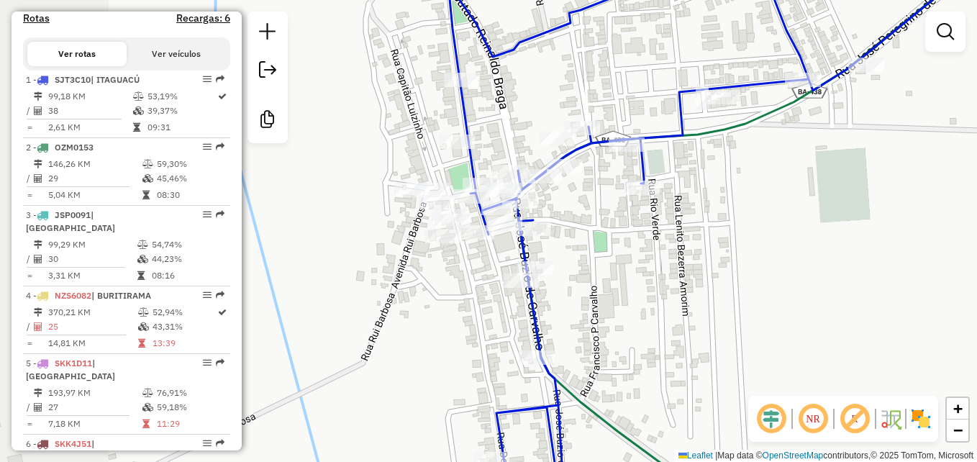
drag, startPoint x: 660, startPoint y: 309, endPoint x: 771, endPoint y: 297, distance: 111.3
click at [771, 297] on div "Janela de atendimento Grade de atendimento Capacidade Transportadoras Veículos …" at bounding box center [488, 231] width 977 height 462
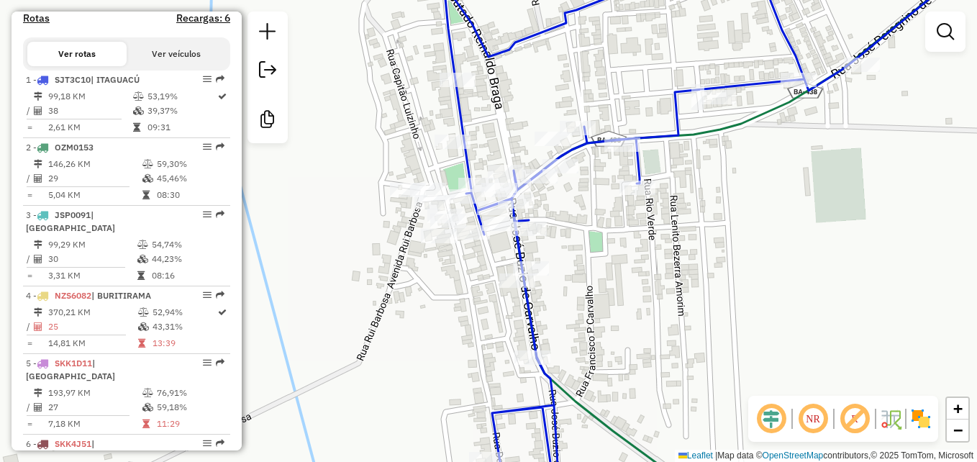
drag, startPoint x: 762, startPoint y: 337, endPoint x: 647, endPoint y: 285, distance: 126.5
click at [647, 285] on div "Janela de atendimento Grade de atendimento Capacidade Transportadoras Veículos …" at bounding box center [488, 231] width 977 height 462
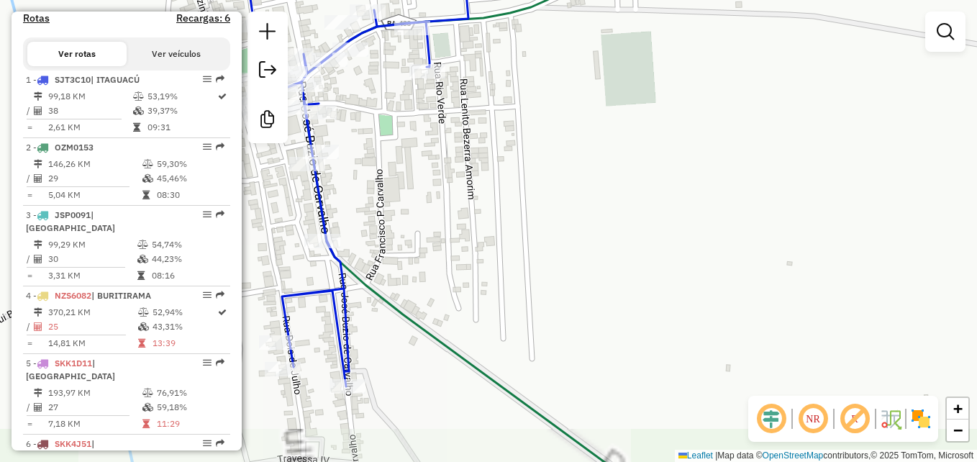
drag, startPoint x: 596, startPoint y: 265, endPoint x: 726, endPoint y: 337, distance: 148.7
click at [727, 337] on div "Janela de atendimento Grade de atendimento Capacidade Transportadoras Veículos …" at bounding box center [488, 231] width 977 height 462
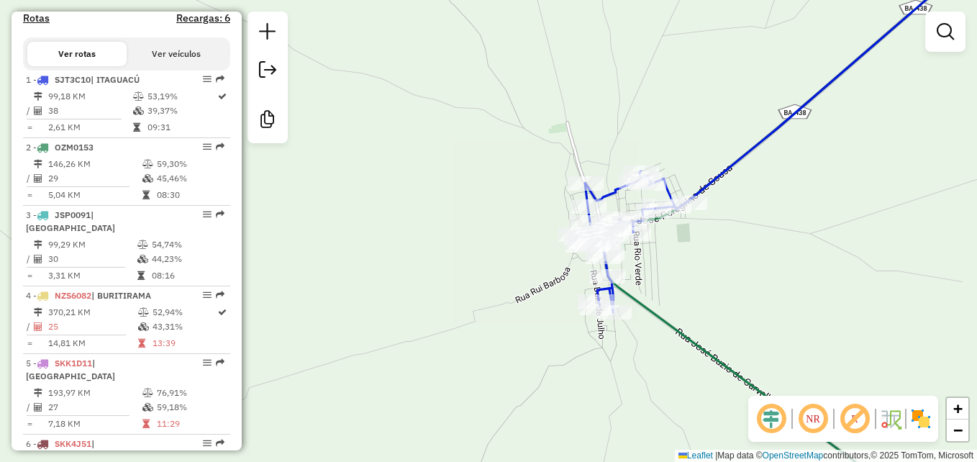
drag, startPoint x: 750, startPoint y: 305, endPoint x: 635, endPoint y: 317, distance: 115.7
click at [635, 317] on div "Janela de atendimento Grade de atendimento Capacidade Transportadoras Veículos …" at bounding box center [488, 231] width 977 height 462
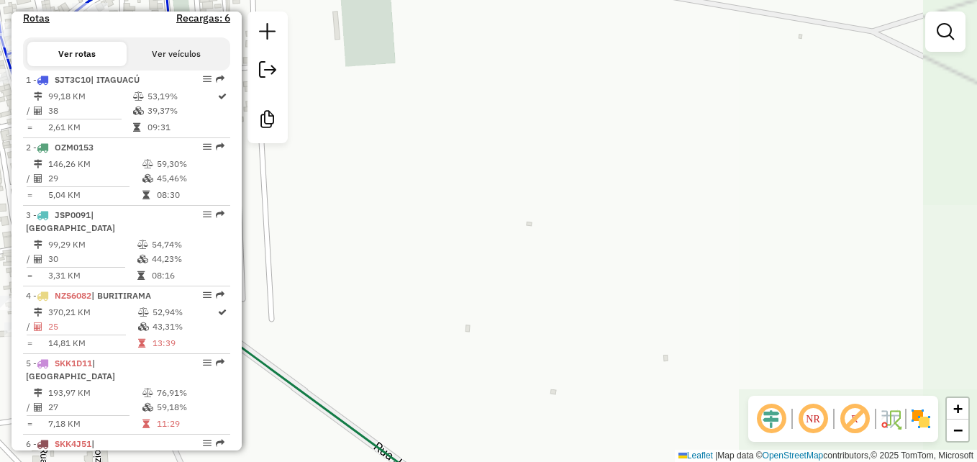
drag, startPoint x: 519, startPoint y: 259, endPoint x: 765, endPoint y: 290, distance: 247.9
click at [763, 293] on div "Janela de atendimento Grade de atendimento Capacidade Transportadoras Veículos …" at bounding box center [488, 231] width 977 height 462
click at [765, 291] on div "Janela de atendimento Grade de atendimento Capacidade Transportadoras Veículos …" at bounding box center [488, 231] width 977 height 462
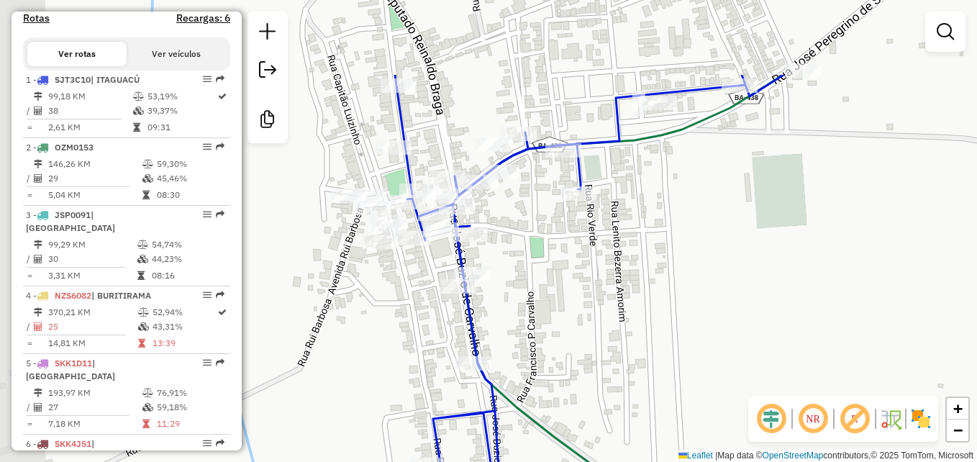
drag, startPoint x: 552, startPoint y: 186, endPoint x: 650, endPoint y: 268, distance: 128.2
click at [697, 302] on div "Janela de atendimento Grade de atendimento Capacidade Transportadoras Veículos …" at bounding box center [488, 231] width 977 height 462
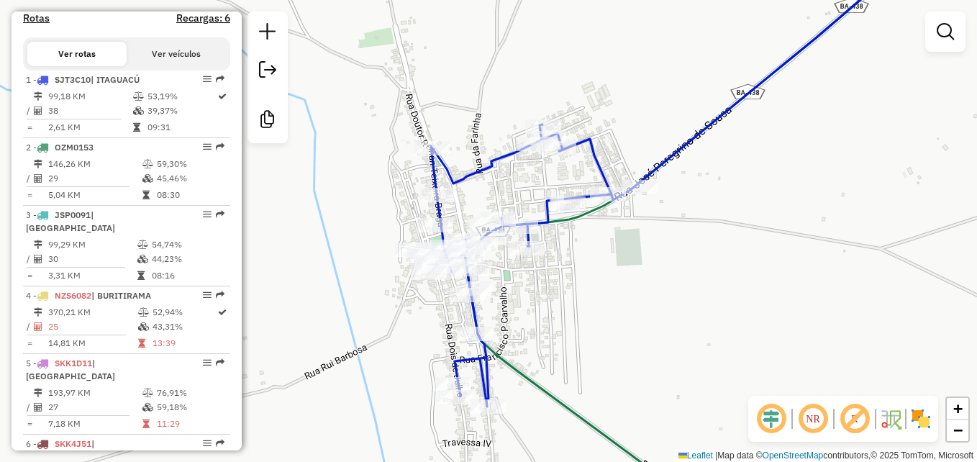
drag, startPoint x: 667, startPoint y: 239, endPoint x: 599, endPoint y: 276, distance: 77.3
click at [599, 276] on div "Janela de atendimento Grade de atendimento Capacidade Transportadoras Veículos …" at bounding box center [488, 231] width 977 height 462
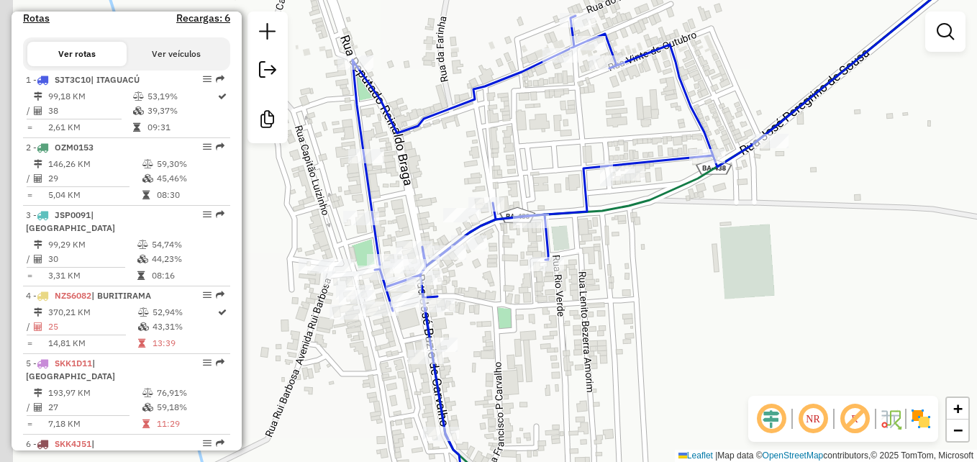
drag, startPoint x: 424, startPoint y: 288, endPoint x: 502, endPoint y: 305, distance: 79.4
click at [502, 305] on div "Janela de atendimento Grade de atendimento Capacidade Transportadoras Veículos …" at bounding box center [488, 231] width 977 height 462
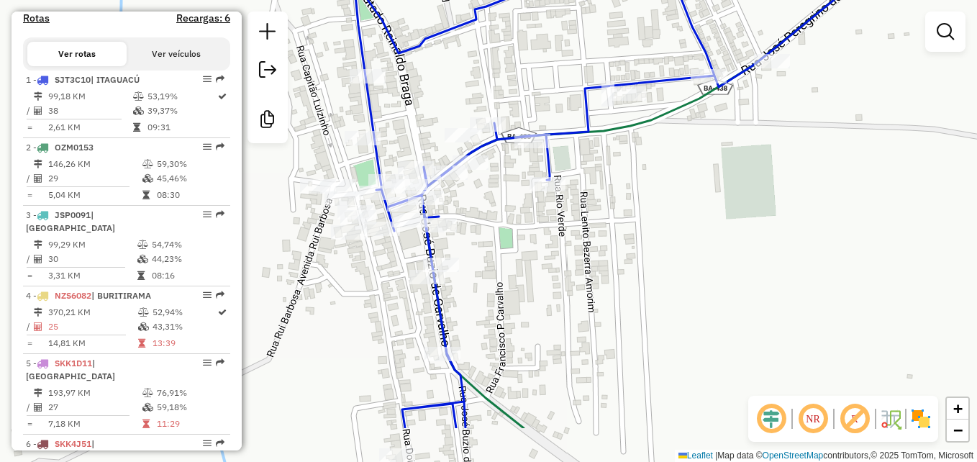
drag, startPoint x: 631, startPoint y: 279, endPoint x: 633, endPoint y: 199, distance: 79.8
click at [633, 199] on div "Janela de atendimento Grade de atendimento Capacidade Transportadoras Veículos …" at bounding box center [488, 231] width 977 height 462
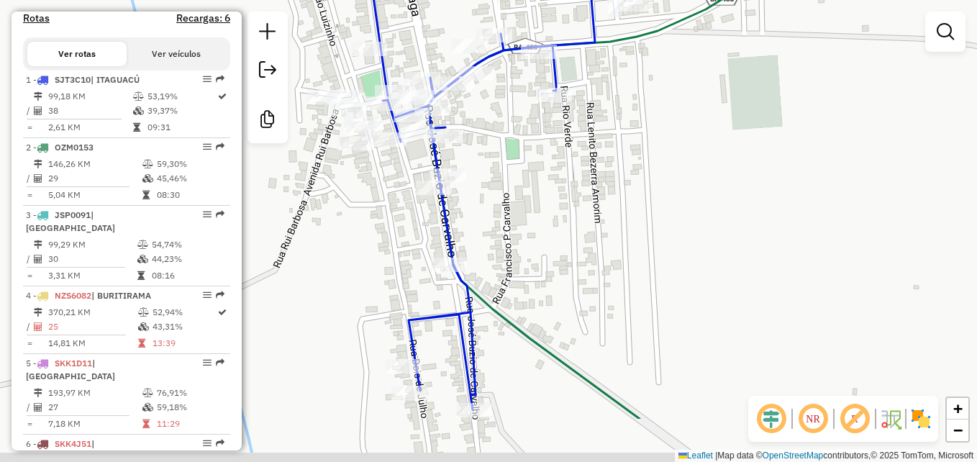
drag, startPoint x: 643, startPoint y: 260, endPoint x: 650, endPoint y: 155, distance: 106.0
click at [650, 155] on div "Janela de atendimento Grade de atendimento Capacidade Transportadoras Veículos …" at bounding box center [488, 231] width 977 height 462
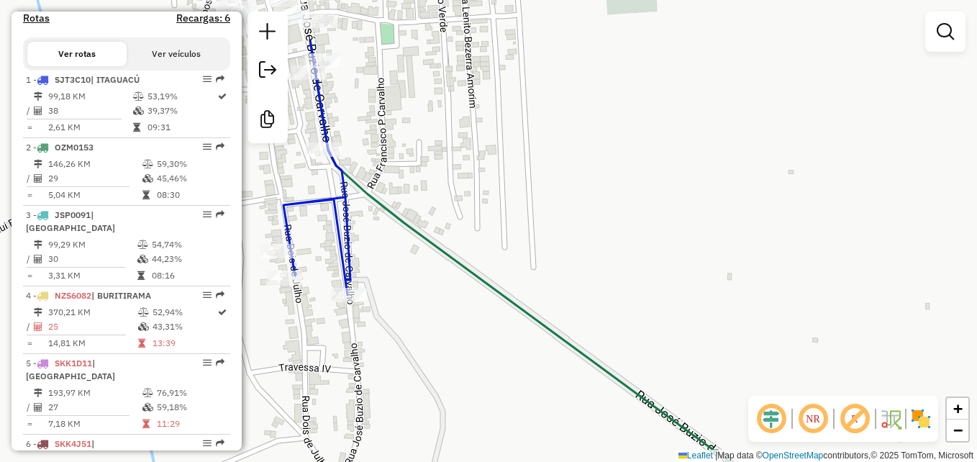
drag, startPoint x: 670, startPoint y: 255, endPoint x: 767, endPoint y: 407, distance: 180.5
click at [768, 408] on hb-router-mapa "Informações da Sessão 975855 - [DATE] Criação: [DATE] 17:28 Desbloquear Sessão …" at bounding box center [488, 231] width 977 height 462
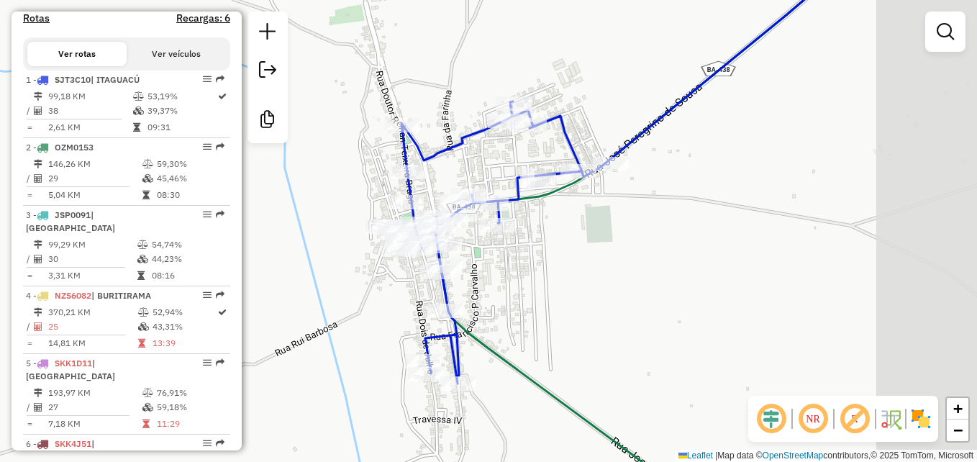
drag, startPoint x: 741, startPoint y: 327, endPoint x: 621, endPoint y: 326, distance: 120.8
click at [621, 326] on div "Janela de atendimento Grade de atendimento Capacidade Transportadoras Veículos …" at bounding box center [488, 231] width 977 height 462
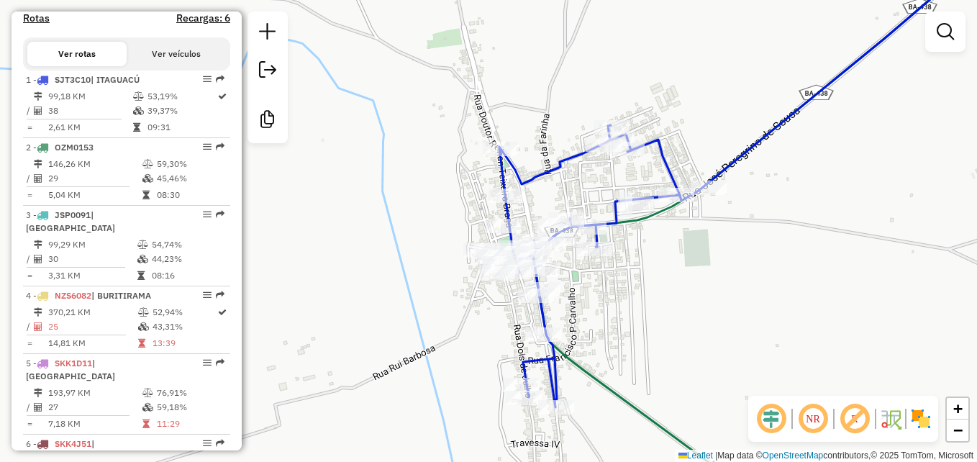
drag, startPoint x: 650, startPoint y: 315, endPoint x: 682, endPoint y: 321, distance: 33.0
click at [682, 321] on div "Janela de atendimento Grade de atendimento Capacidade Transportadoras Veículos …" at bounding box center [488, 231] width 977 height 462
